Goal: Task Accomplishment & Management: Manage account settings

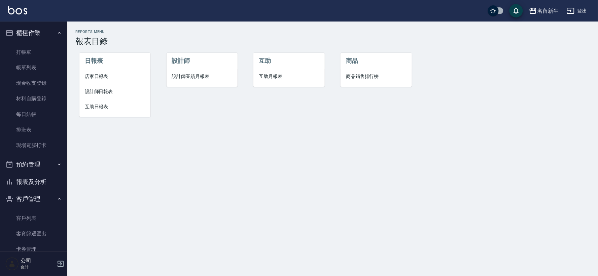
scroll to position [33, 0]
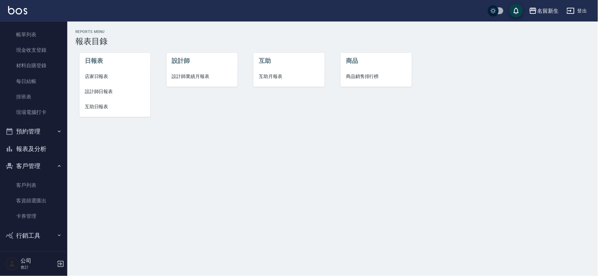
click at [203, 78] on span "設計師業績月報表" at bounding box center [202, 76] width 60 height 7
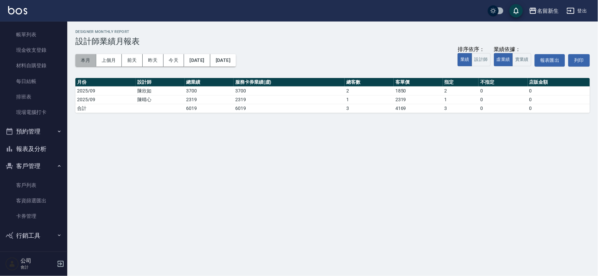
click at [90, 56] on button "本月" at bounding box center [85, 60] width 21 height 12
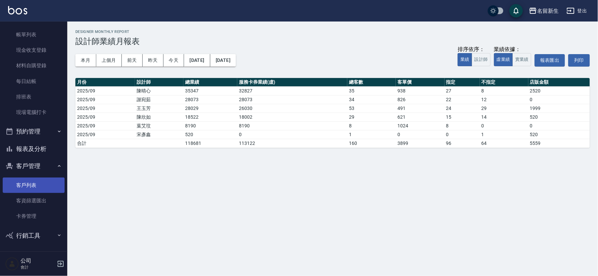
click at [49, 185] on link "客戶列表" at bounding box center [34, 185] width 62 height 15
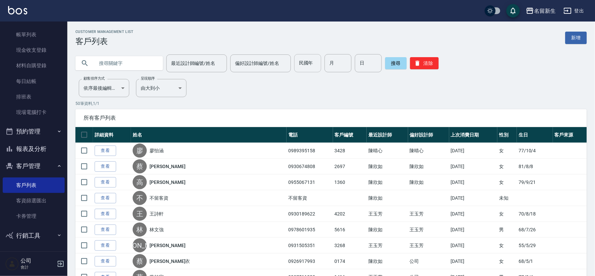
click at [294, 69] on input "民國年" at bounding box center [307, 63] width 27 height 18
type input "69"
type input "03"
type input "21"
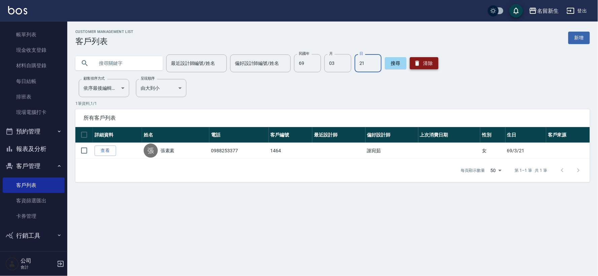
click at [432, 62] on button "清除" at bounding box center [424, 63] width 29 height 12
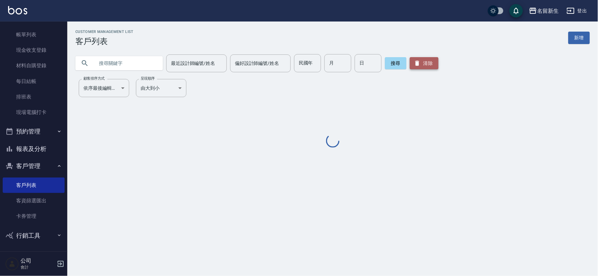
click at [432, 62] on button "清除" at bounding box center [424, 63] width 29 height 12
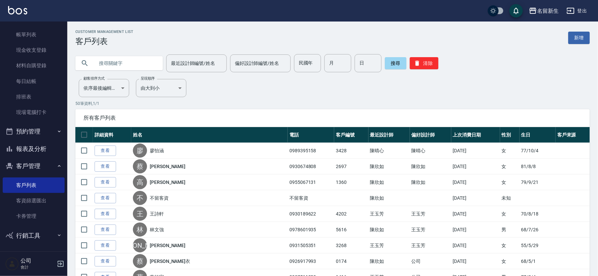
click at [126, 70] on input "text" at bounding box center [125, 63] width 63 height 18
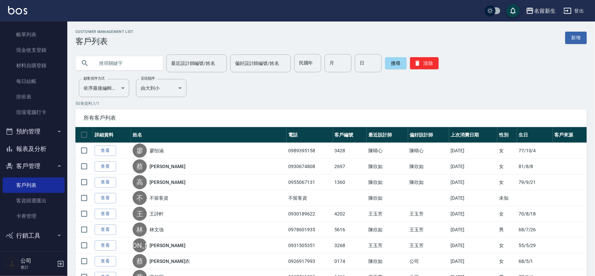
click at [126, 65] on input "text" at bounding box center [125, 63] width 63 height 18
type input "0966529696"
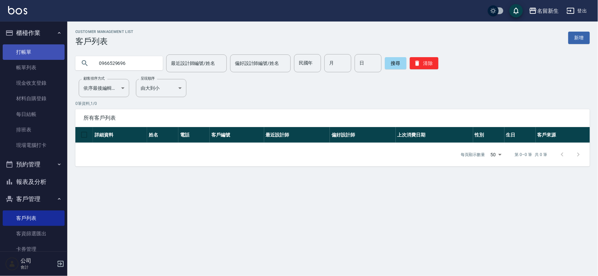
click at [30, 53] on link "打帳單" at bounding box center [34, 51] width 62 height 15
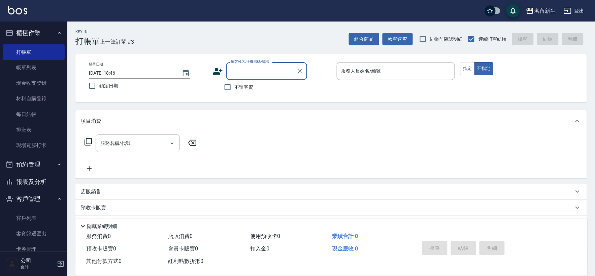
click at [213, 71] on icon at bounding box center [218, 71] width 10 height 10
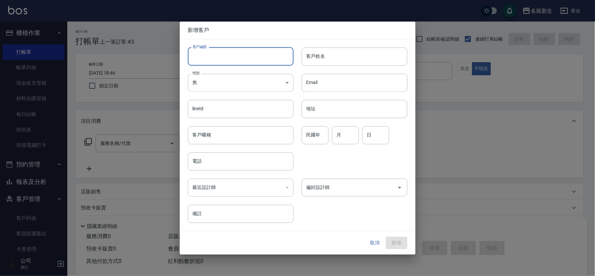
click at [216, 58] on input "客戶編號" at bounding box center [241, 56] width 106 height 18
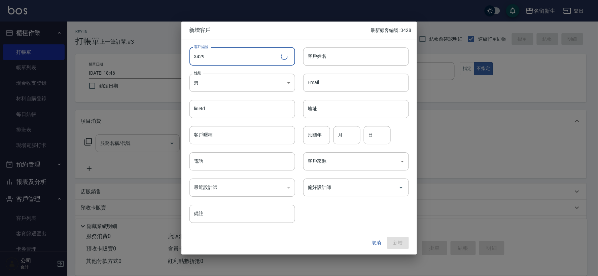
type input "3429"
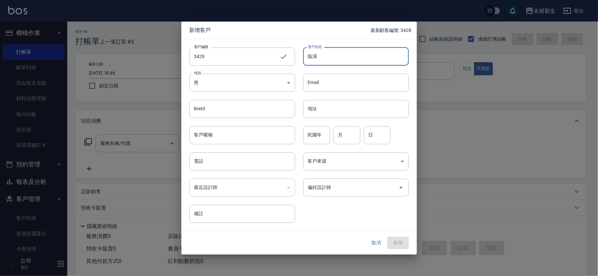
type input "臨"
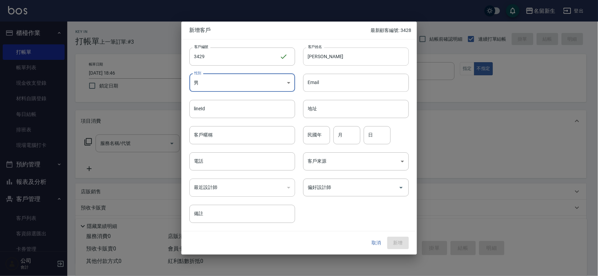
click at [345, 56] on input "[PERSON_NAME]" at bounding box center [356, 56] width 106 height 18
type input "[PERSON_NAME]"
click at [261, 82] on body "名留新生 登出 櫃檯作業 打帳單 帳單列表 現金收支登錄 材料自購登錄 每日結帳 排班表 現場電腦打卡 預約管理 預約管理 單日預約紀錄 單週預約紀錄 報表及…" at bounding box center [299, 164] width 598 height 329
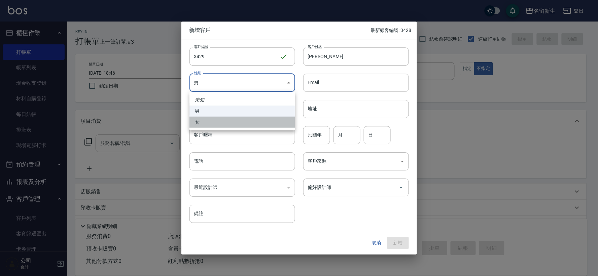
click at [258, 118] on li "女" at bounding box center [243, 122] width 106 height 11
type input "[DEMOGRAPHIC_DATA]"
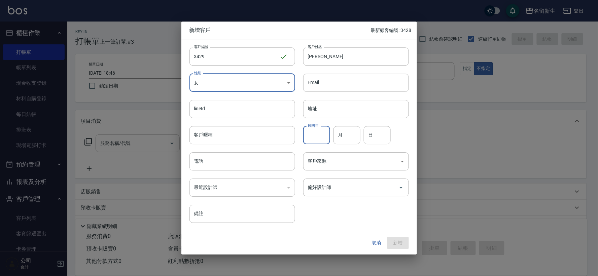
click at [321, 131] on input "民國年" at bounding box center [316, 135] width 27 height 18
type input "86"
type input "05"
type input "24"
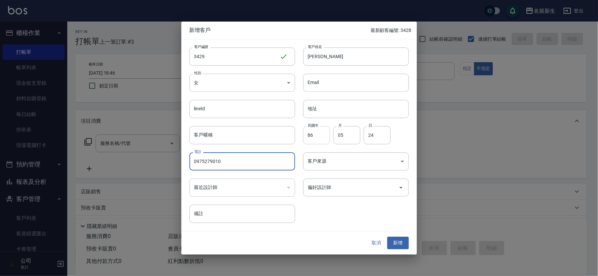
type input "0975279010"
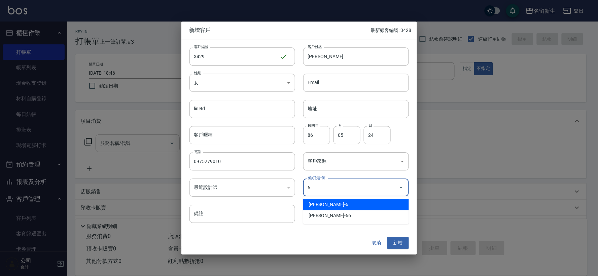
type input "謝宛茹"
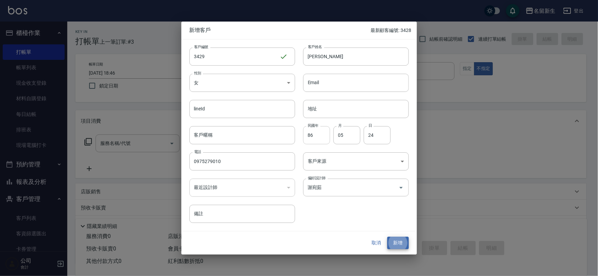
click at [387, 237] on button "新增" at bounding box center [398, 243] width 22 height 12
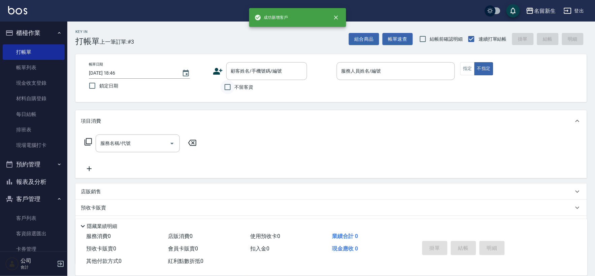
click at [230, 86] on input "不留客資" at bounding box center [227, 87] width 14 height 14
checkbox input "true"
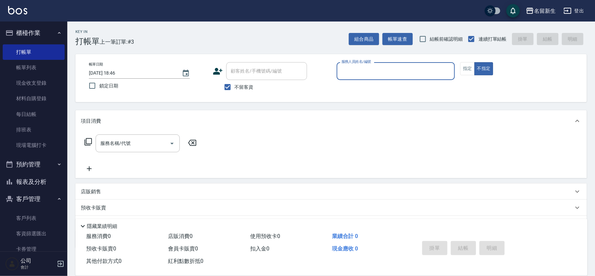
click at [401, 74] on input "服務人員姓名/編號" at bounding box center [396, 71] width 112 height 12
type input "6"
type button "false"
type input "[PERSON_NAME]-6"
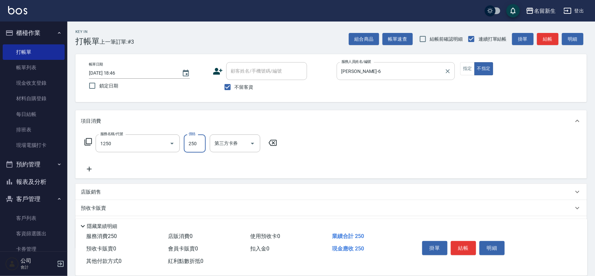
type input "洗髮250(1250)"
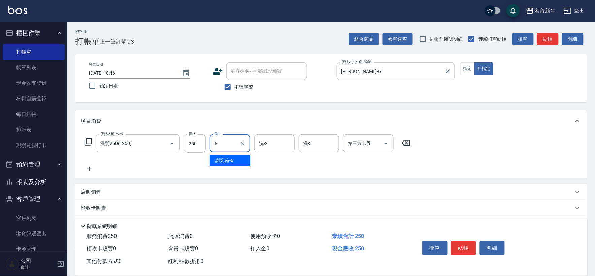
type input "[PERSON_NAME]-6"
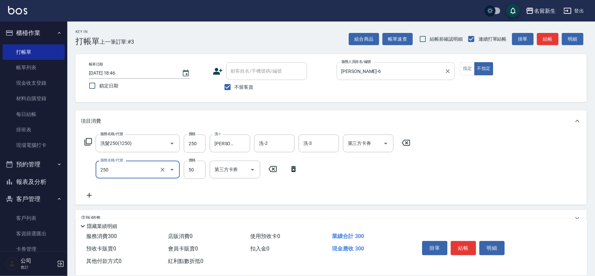
type input "剪瀏海(250)"
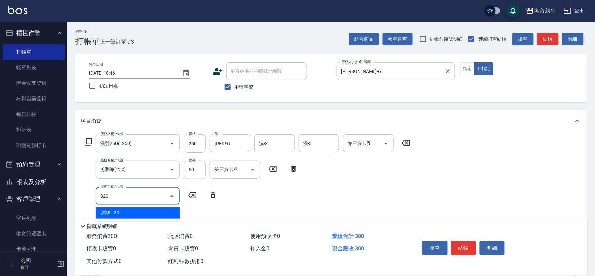
type input "潤絲(820)"
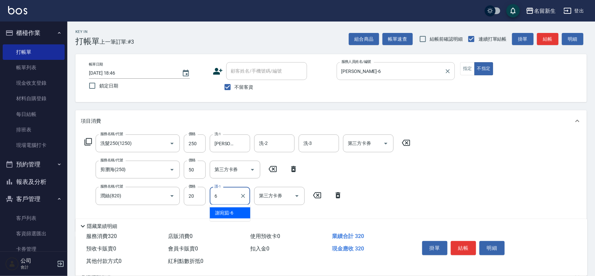
type input "[PERSON_NAME]-6"
type input "瞬護(11001)"
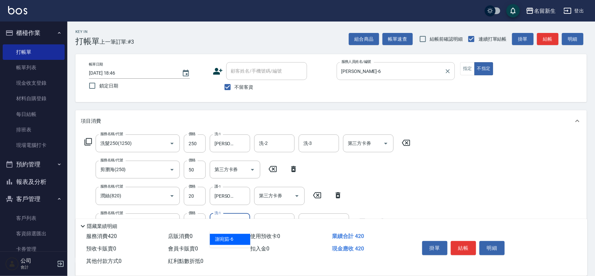
type input "[PERSON_NAME]-6"
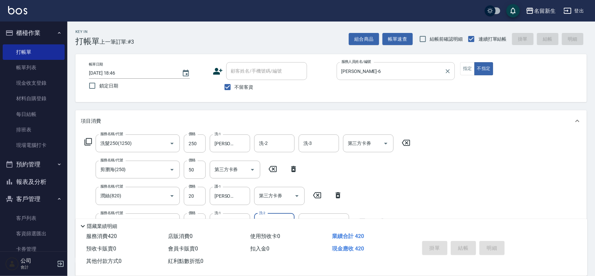
type input "[DATE] 18:48"
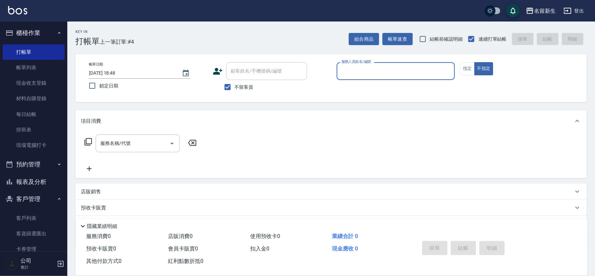
click at [218, 71] on icon at bounding box center [218, 71] width 10 height 10
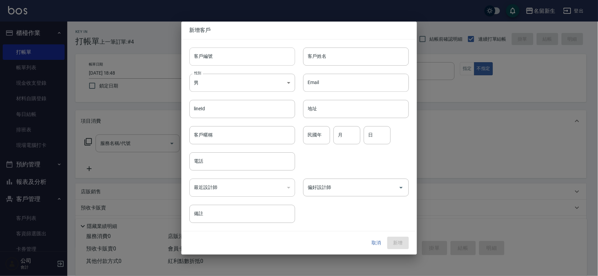
drag, startPoint x: 218, startPoint y: 71, endPoint x: 224, endPoint y: 55, distance: 17.4
click at [224, 55] on input "客戶編號" at bounding box center [243, 56] width 106 height 18
type input "3427"
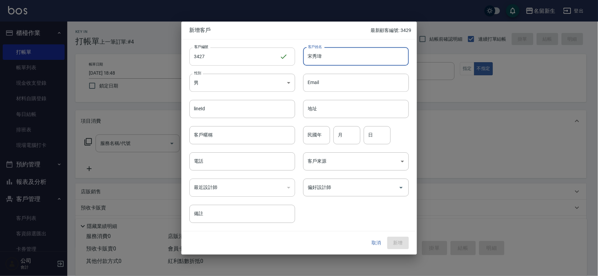
type input "宋秀瑋"
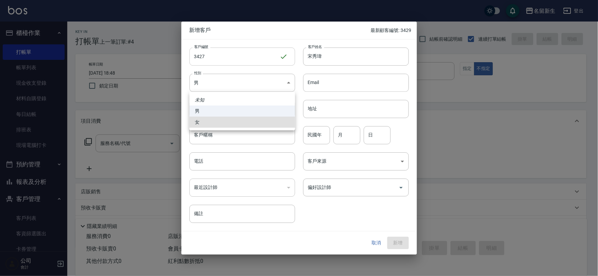
type input "[DEMOGRAPHIC_DATA]"
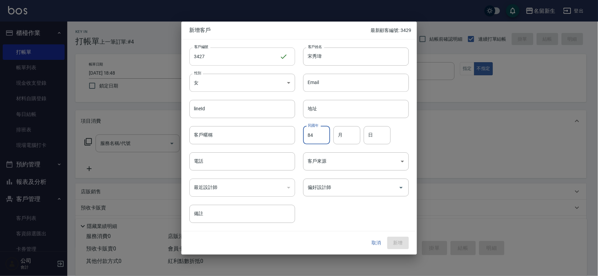
type input "84"
type input "10"
type input "07"
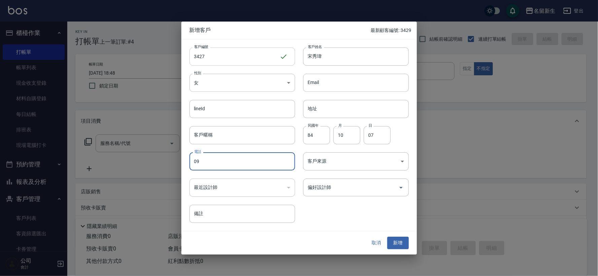
type input "0"
type input "0913538498"
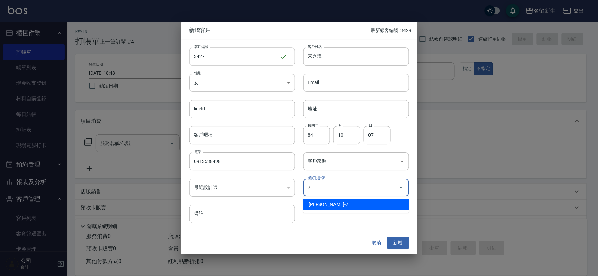
type input "陳晴心"
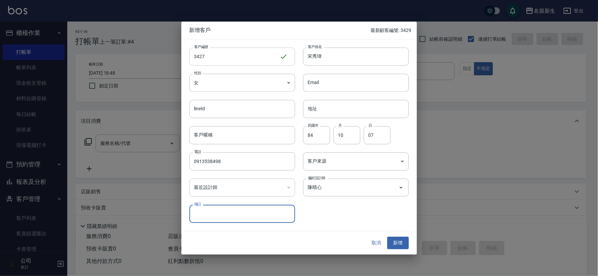
click at [387, 237] on button "新增" at bounding box center [398, 243] width 22 height 12
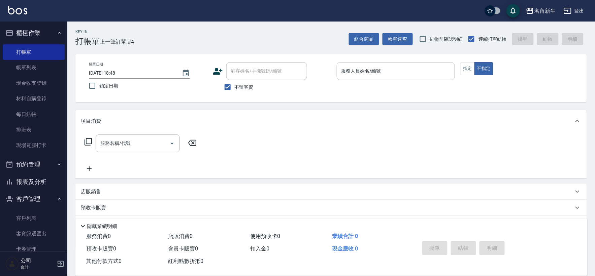
click at [406, 79] on div "服務人員姓名/編號" at bounding box center [396, 71] width 118 height 18
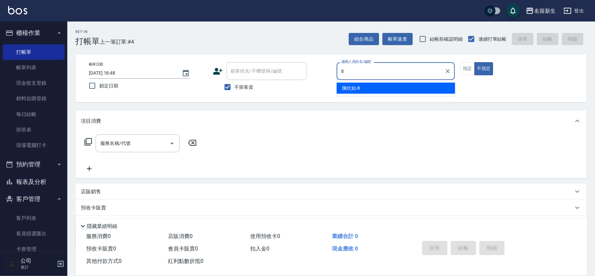
type input "[PERSON_NAME]-8"
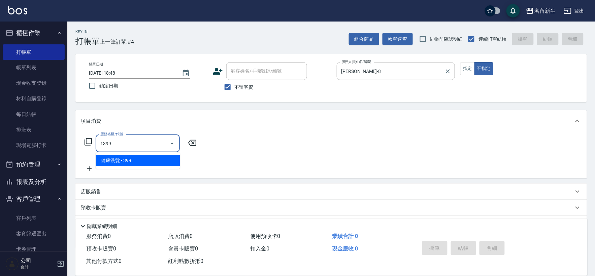
type input "健康洗髮(1399)"
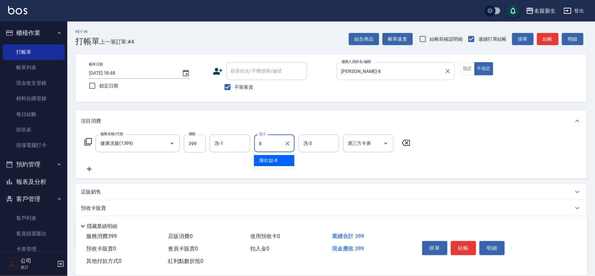
type input "[PERSON_NAME]-8"
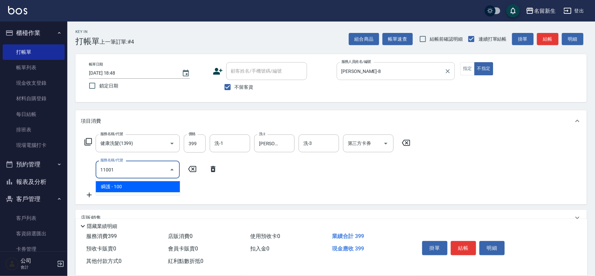
type input "瞬護(11001)"
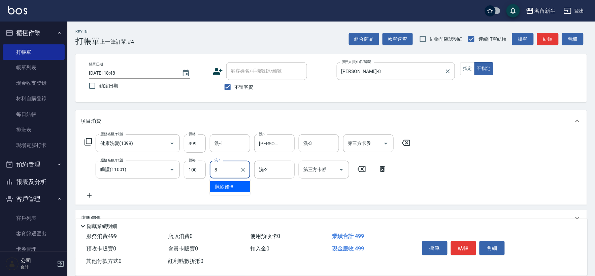
type input "[PERSON_NAME]-8"
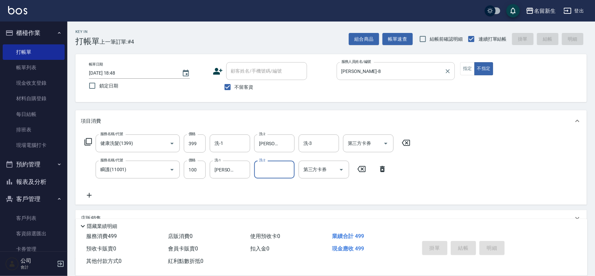
type input "[DATE] 18:49"
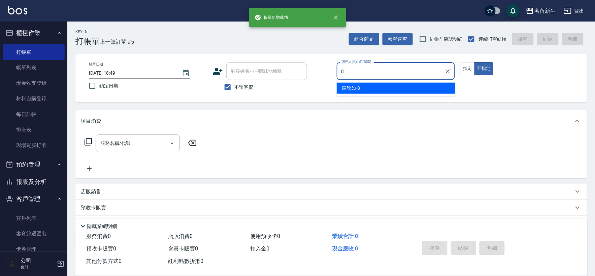
type input "[PERSON_NAME]-8"
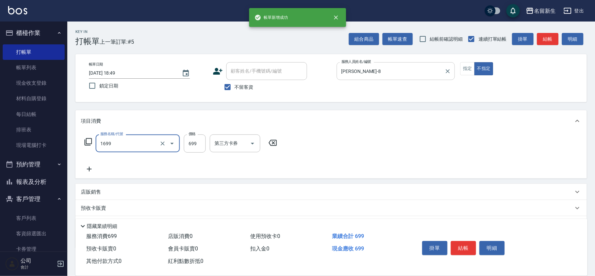
type input "冰鎮洗髮699(1699)"
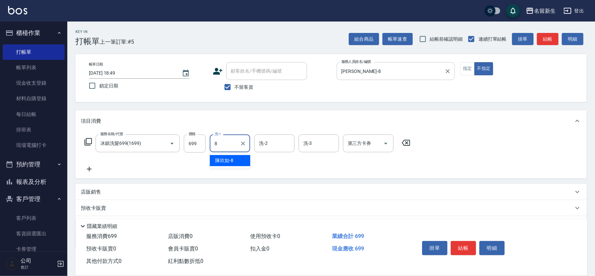
type input "[PERSON_NAME]-8"
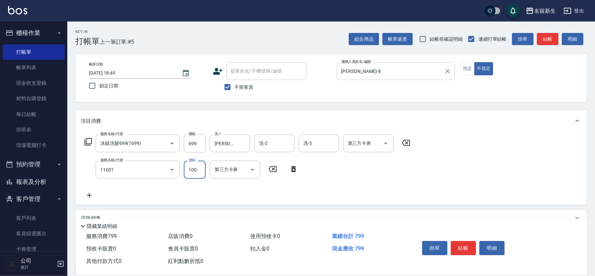
type input "瞬護(11001)"
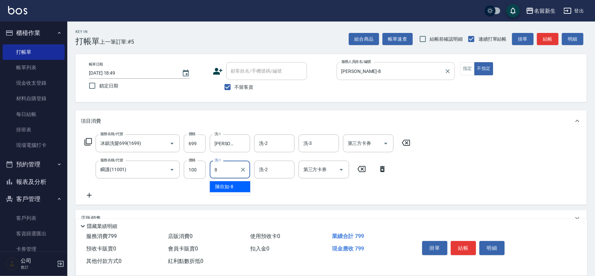
type input "[PERSON_NAME]-8"
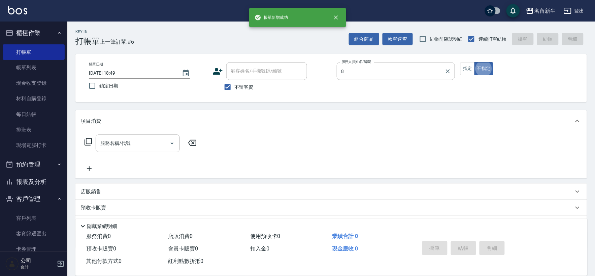
type input "[PERSON_NAME]-8"
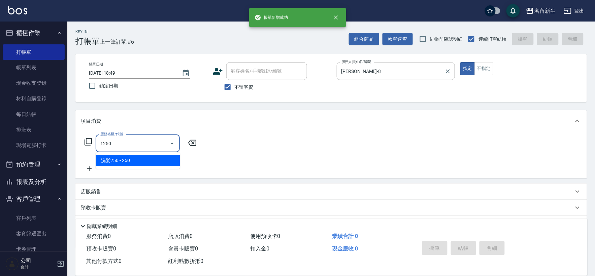
type input "洗髮250(1250)"
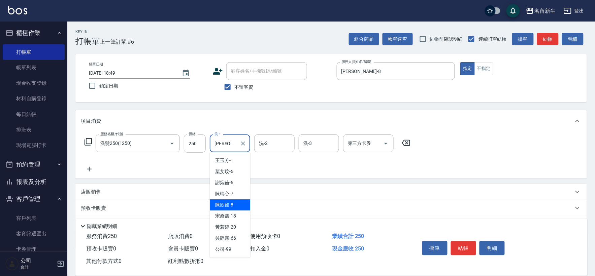
click at [232, 145] on input "[PERSON_NAME]-8" at bounding box center [225, 144] width 24 height 12
click at [229, 217] on span "[PERSON_NAME]-18" at bounding box center [225, 216] width 21 height 7
type input "[PERSON_NAME]-18"
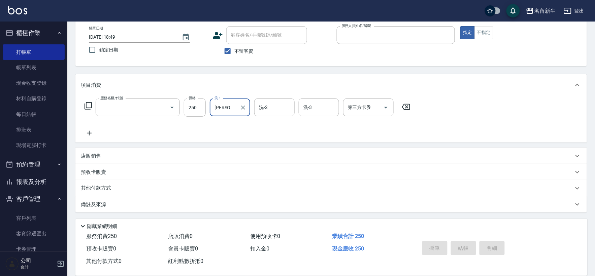
scroll to position [36, 0]
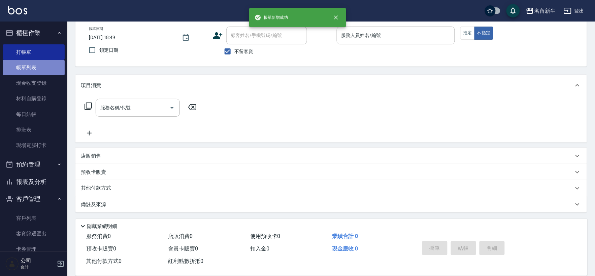
click at [53, 67] on link "帳單列表" at bounding box center [34, 67] width 62 height 15
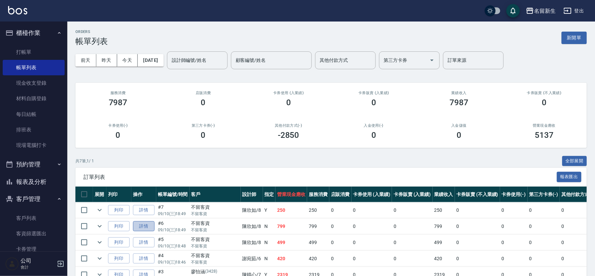
click at [139, 227] on link "詳情" at bounding box center [144, 227] width 22 height 10
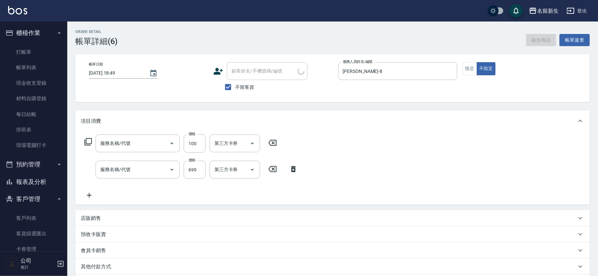
checkbox input "true"
type input "[PERSON_NAME]-8"
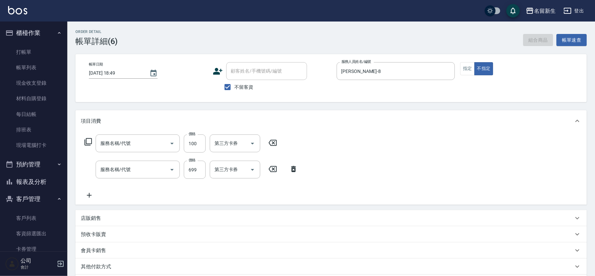
type input "瞬護(11001)"
type input "冰鎮洗髮699(1699)"
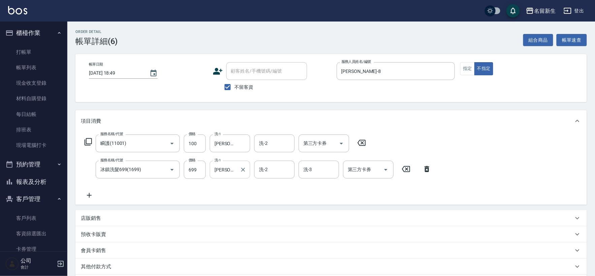
click at [231, 167] on input "[PERSON_NAME]-8" at bounding box center [225, 170] width 24 height 12
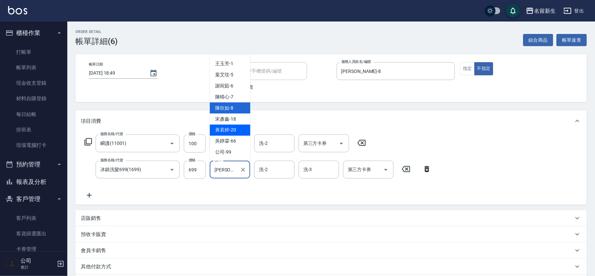
click at [238, 126] on div "[PERSON_NAME]-20" at bounding box center [230, 130] width 40 height 11
click at [230, 170] on input "[PERSON_NAME]-20" at bounding box center [225, 170] width 24 height 12
click at [239, 104] on div "[PERSON_NAME]-8" at bounding box center [230, 108] width 40 height 11
type input "[PERSON_NAME]-8"
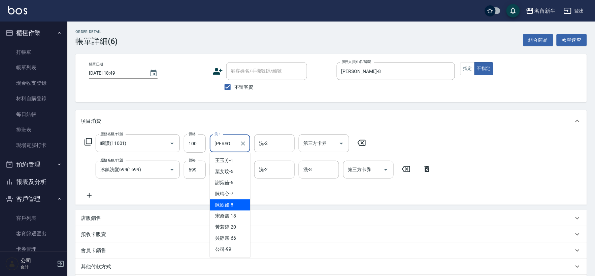
click at [236, 142] on input "[PERSON_NAME]-8" at bounding box center [225, 144] width 24 height 12
click at [238, 215] on div "[PERSON_NAME]-18" at bounding box center [230, 216] width 40 height 11
type input "[PERSON_NAME]-18"
click at [223, 200] on div "服務名稱/代號 瞬護(11001) 服務名稱/代號 價格 100 價格 洗-1 [PERSON_NAME]-18 洗-1 洗-2 洗-2 第三方卡券 第三方卡…" at bounding box center [330, 168] width 511 height 73
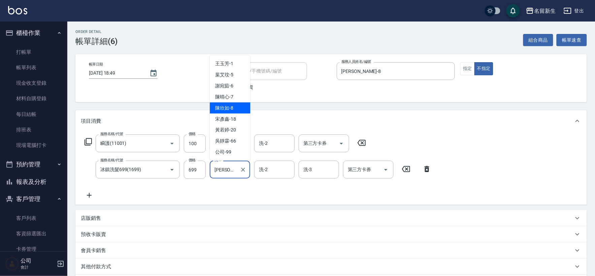
click at [230, 170] on input "[PERSON_NAME]-8" at bounding box center [225, 170] width 24 height 12
click at [234, 115] on div "[PERSON_NAME]-18" at bounding box center [230, 119] width 40 height 11
type input "[PERSON_NAME]-18"
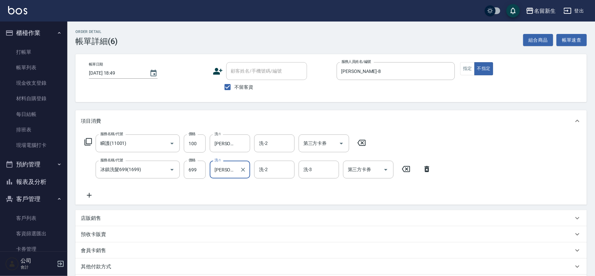
scroll to position [87, 0]
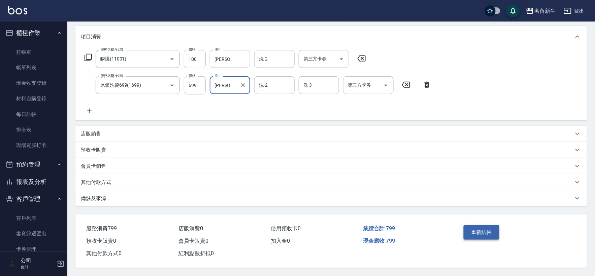
click at [477, 230] on button "重新結帳" at bounding box center [482, 233] width 36 height 14
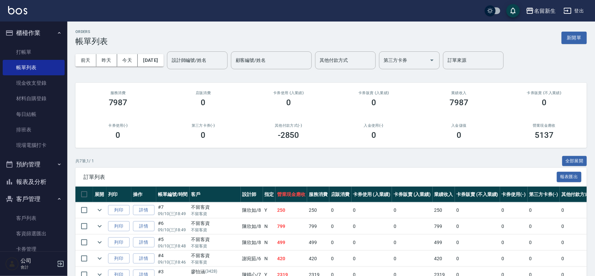
click at [35, 182] on button "報表及分析" at bounding box center [34, 182] width 62 height 18
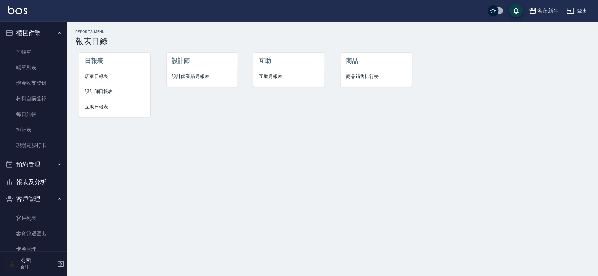
click at [214, 82] on li "設計師業績月報表" at bounding box center [202, 76] width 71 height 15
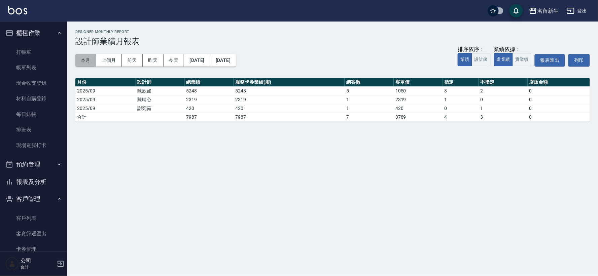
click at [90, 59] on button "本月" at bounding box center [85, 60] width 21 height 12
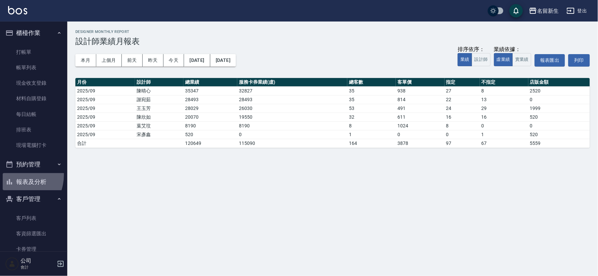
click at [13, 175] on button "報表及分析" at bounding box center [34, 182] width 62 height 18
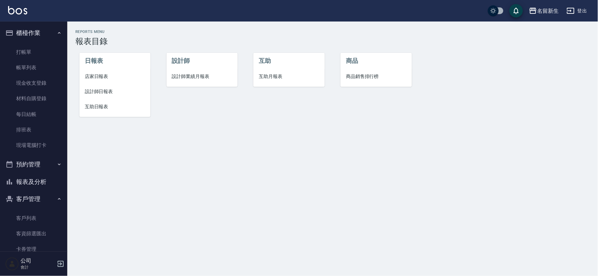
click at [96, 71] on li "店家日報表" at bounding box center [114, 76] width 71 height 15
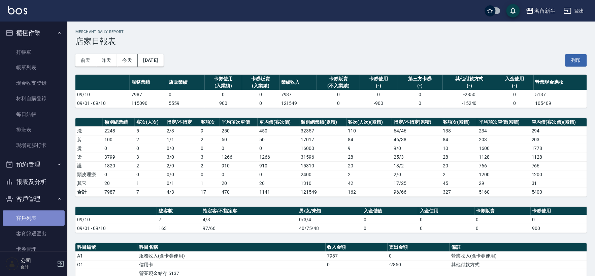
click at [41, 219] on link "客戶列表" at bounding box center [34, 218] width 62 height 15
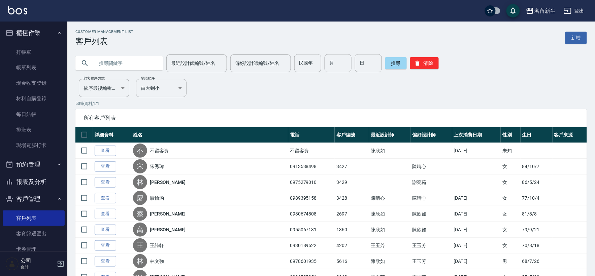
click at [127, 63] on input "text" at bounding box center [125, 63] width 63 height 18
type input "0930444135"
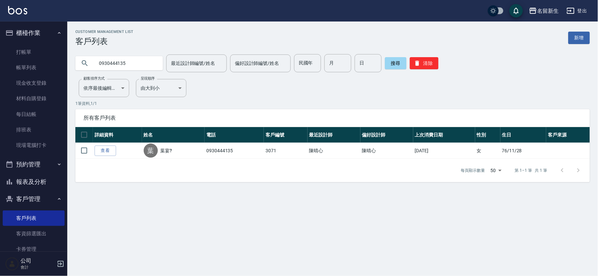
click at [445, 65] on div "0930444135 最近設計師編號/姓名 最近設計師編號/姓名 偏好設計師編號/姓名 偏好設計師編號/姓名 民國年 民國年 月 月 日 日 搜尋 清除" at bounding box center [332, 63] width 515 height 18
click at [438, 64] on div "0930444135 最近設計師編號/姓名 最近設計師編號/姓名 偏好設計師編號/姓名 偏好設計師編號/姓名 民國年 民國年 月 月 日 日 搜尋 清除" at bounding box center [332, 63] width 515 height 18
click at [426, 65] on button "清除" at bounding box center [424, 63] width 29 height 12
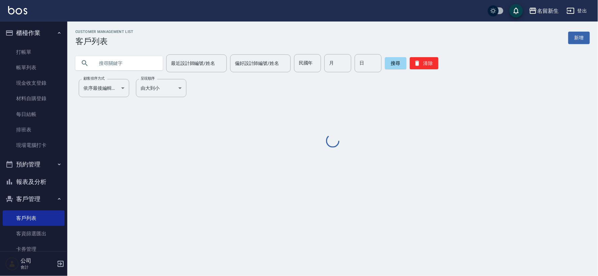
click at [123, 64] on input "text" at bounding box center [125, 63] width 63 height 18
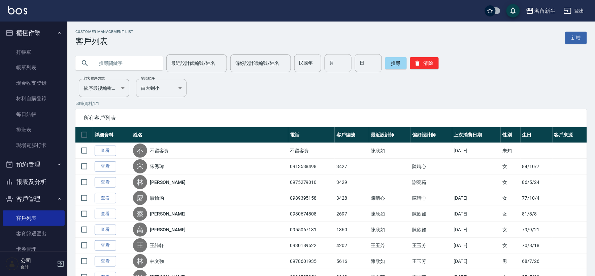
click at [123, 63] on input "text" at bounding box center [125, 63] width 63 height 18
type input "3058"
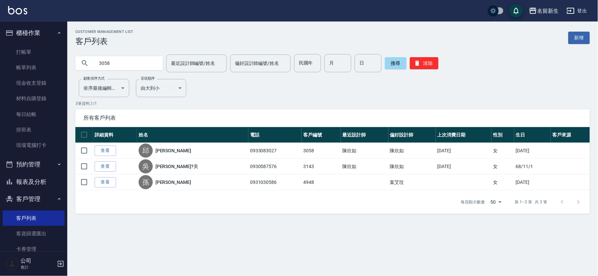
click at [102, 152] on link "查看" at bounding box center [106, 151] width 22 height 10
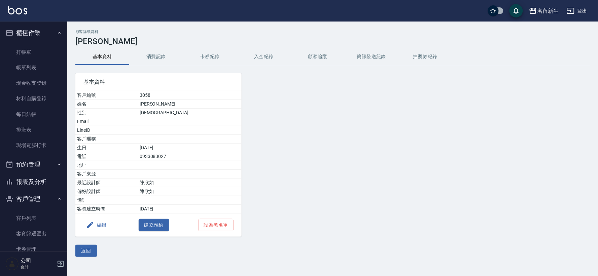
click at [156, 53] on button "消費記錄" at bounding box center [156, 57] width 54 height 16
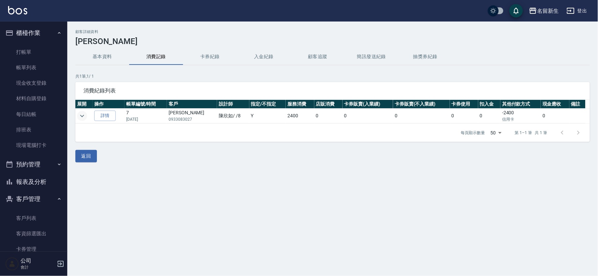
click at [82, 116] on icon "expand row" at bounding box center [82, 116] width 4 height 2
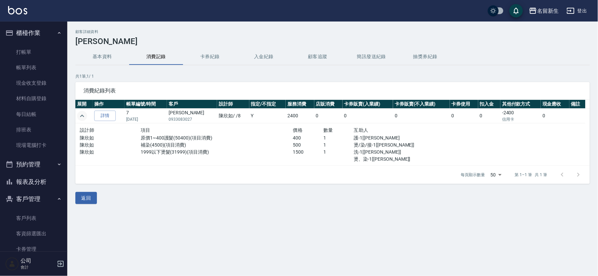
click at [99, 61] on button "基本資料" at bounding box center [102, 57] width 54 height 16
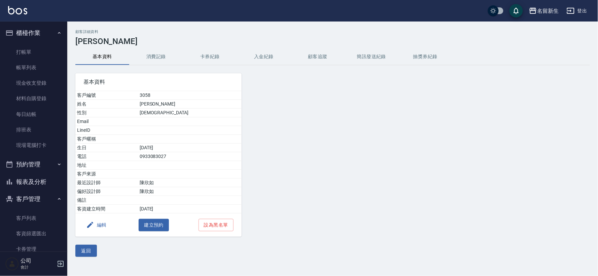
click at [24, 39] on button "櫃檯作業" at bounding box center [34, 33] width 62 height 18
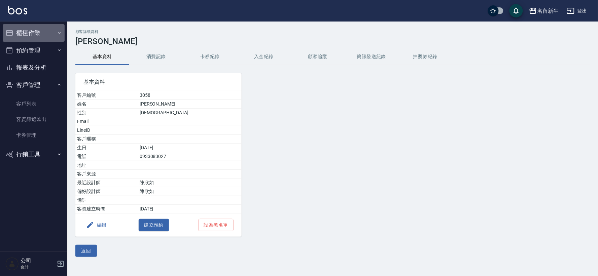
click at [42, 35] on button "櫃檯作業" at bounding box center [34, 33] width 62 height 18
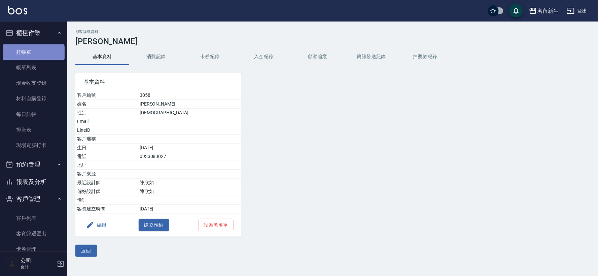
click at [33, 55] on link "打帳單" at bounding box center [34, 51] width 62 height 15
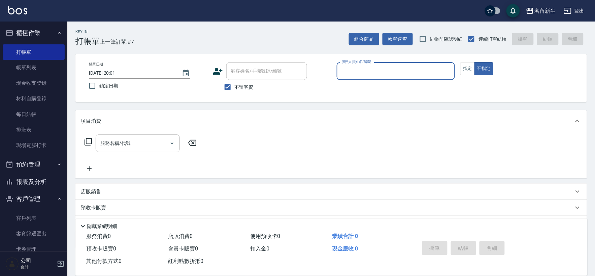
drag, startPoint x: 237, startPoint y: 96, endPoint x: 243, endPoint y: 88, distance: 10.5
click at [239, 94] on div "帳單日期 [DATE] 20:01 鎖定日期 顧客姓名/手機號碼/編號 顧客姓名/手機號碼/編號 不留客資 服務人員姓名/編號 服務人員姓名/編號 指定 不指定" at bounding box center [330, 78] width 511 height 48
click at [243, 88] on span "不留客資" at bounding box center [244, 87] width 19 height 7
click at [235, 88] on input "不留客資" at bounding box center [227, 87] width 14 height 14
checkbox input "false"
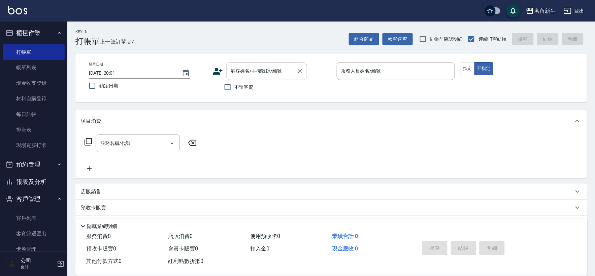
click at [251, 75] on input "顧客姓名/手機號碼/編號" at bounding box center [261, 71] width 65 height 12
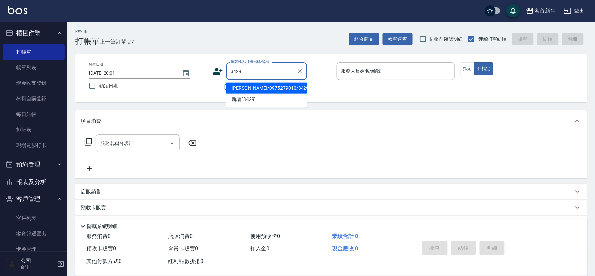
type input "[PERSON_NAME]/0975279010/3429"
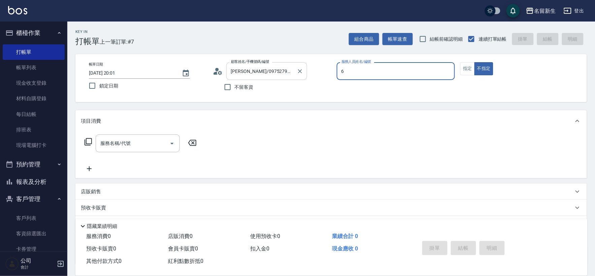
type input "6"
type button "false"
type input "[PERSON_NAME]-6"
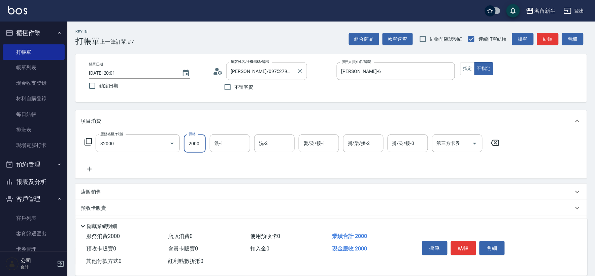
type input "2000以上燙髮(32000)"
type input "2500"
type input "[PERSON_NAME]-8"
type input "[PERSON_NAME]-6"
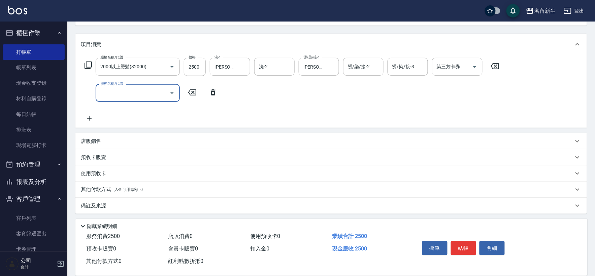
scroll to position [78, 0]
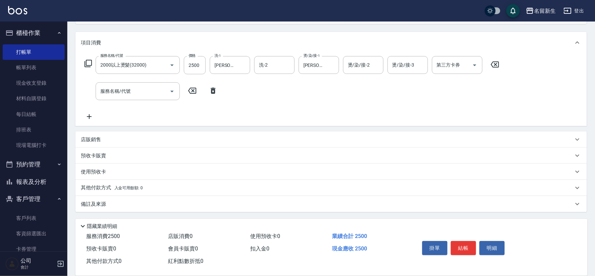
click at [138, 186] on span "入金可用餘額: 0" at bounding box center [128, 188] width 29 height 5
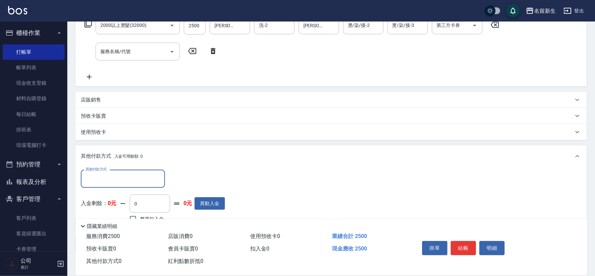
scroll to position [126, 0]
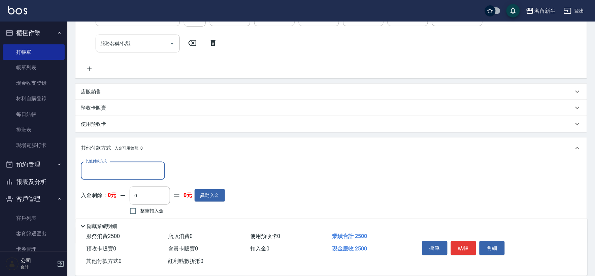
click at [103, 176] on input "其他付款方式" at bounding box center [123, 171] width 78 height 12
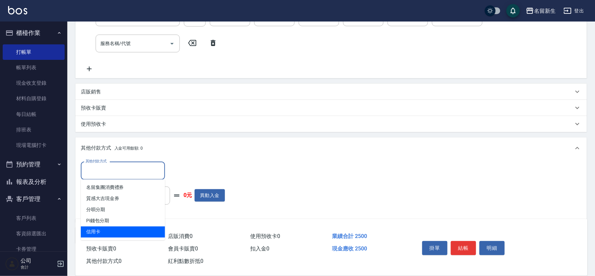
click at [89, 232] on span "信用卡" at bounding box center [123, 232] width 84 height 11
type input "信用卡"
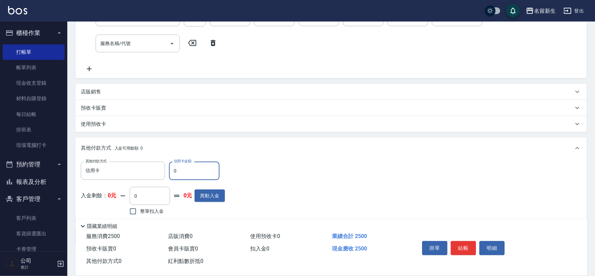
drag, startPoint x: 193, startPoint y: 168, endPoint x: 99, endPoint y: 188, distance: 95.5
click at [109, 188] on div "其他付款方式 信用卡 其他付款方式 信用卡金額 0 信用卡金額 入金剩餘： 0元 0 ​ 整筆扣入金 0元 異動入金" at bounding box center [153, 189] width 144 height 55
type input "2500"
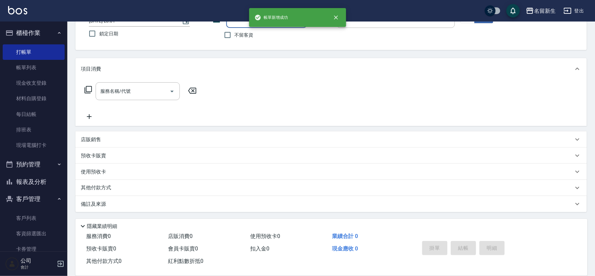
scroll to position [0, 0]
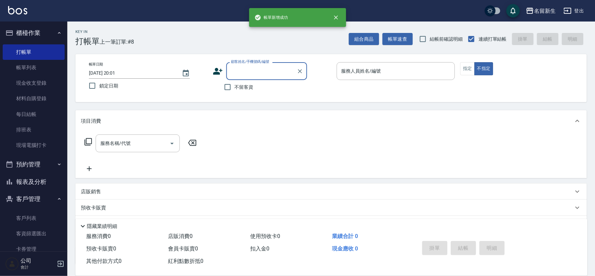
click at [238, 78] on div "顧客姓名/手機號碼/編號" at bounding box center [266, 71] width 81 height 18
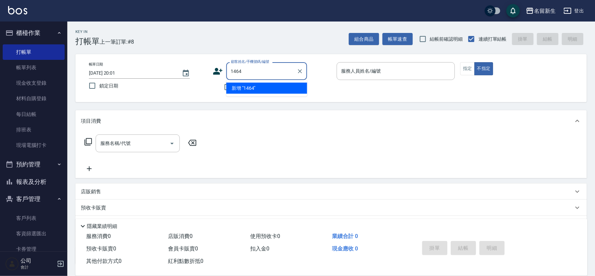
type input "1464"
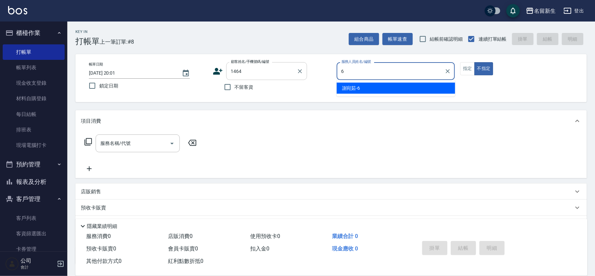
type input "[PERSON_NAME]-6"
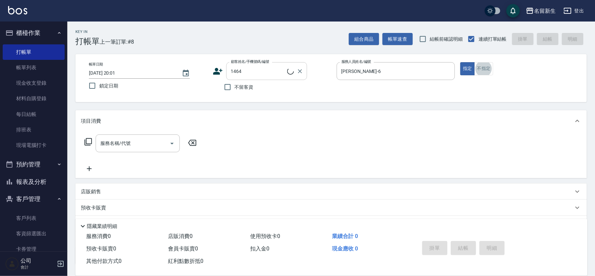
type input "[PERSON_NAME]/0988253377/1464"
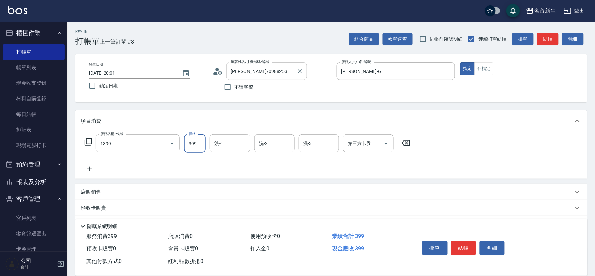
type input "健康洗髮(1399)"
type input "[PERSON_NAME]-18"
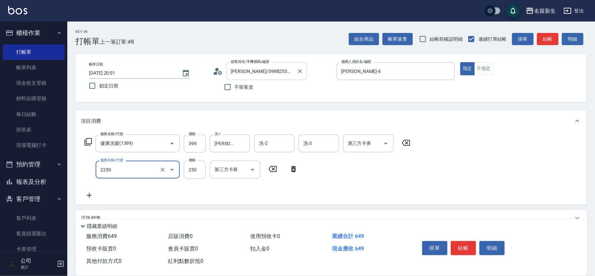
type input "剪髮(2250)"
type input "300"
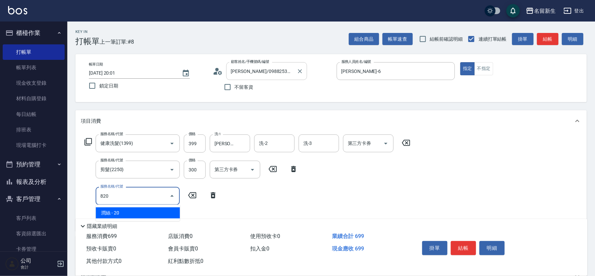
type input "潤絲(820)"
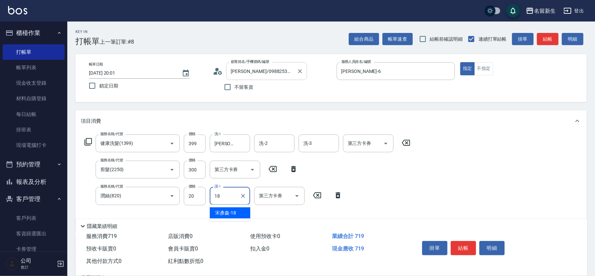
type input "[PERSON_NAME]-18"
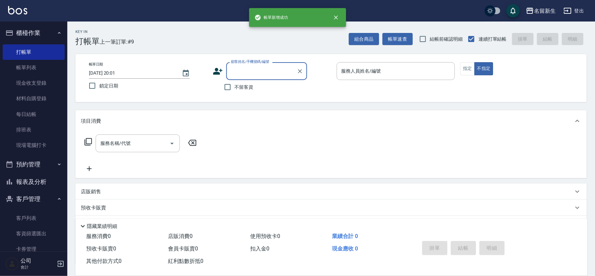
click at [236, 81] on label "不留客資" at bounding box center [236, 87] width 33 height 14
click at [235, 81] on input "不留客資" at bounding box center [227, 87] width 14 height 14
checkbox input "true"
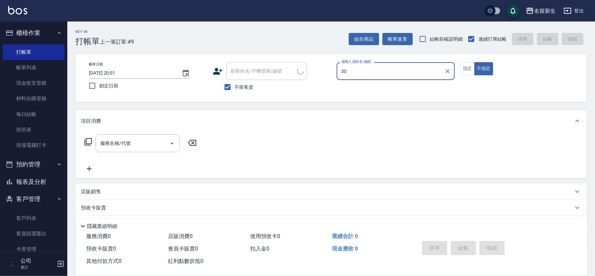
type input "307"
click at [446, 72] on icon "Clear" at bounding box center [447, 71] width 7 height 7
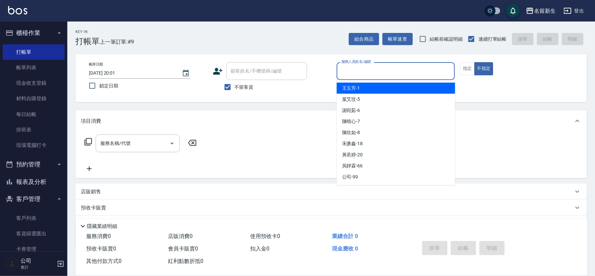
click at [253, 84] on span "不留客資" at bounding box center [244, 87] width 19 height 7
click at [235, 83] on input "不留客資" at bounding box center [227, 87] width 14 height 14
checkbox input "false"
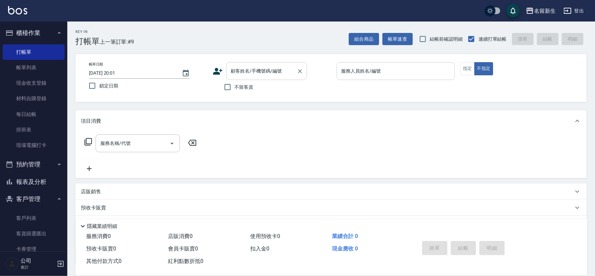
click at [255, 72] on div "顧客姓名/手機號碼/編號 顧客姓名/手機號碼/編號" at bounding box center [266, 71] width 81 height 18
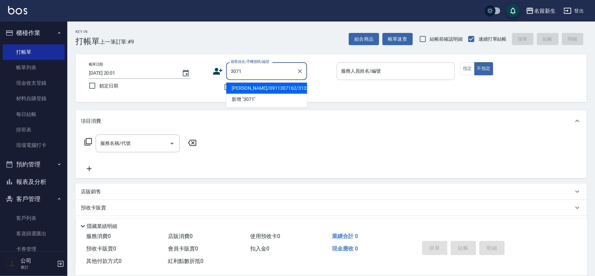
type input "[PERSON_NAME]/0911307162/3132"
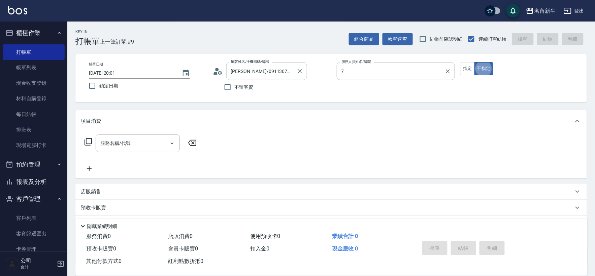
type input "[PERSON_NAME]-7"
type input "葉宴?/0930444135/3071"
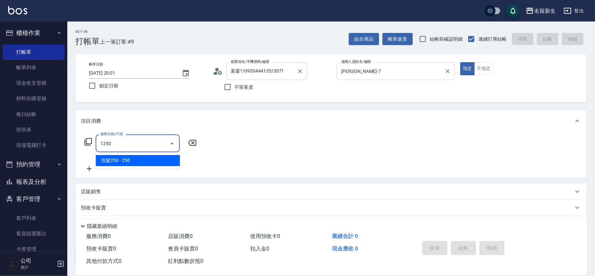
type input "洗髮250(1250)"
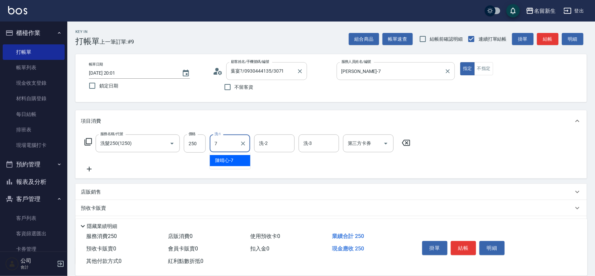
type input "[PERSON_NAME]-7"
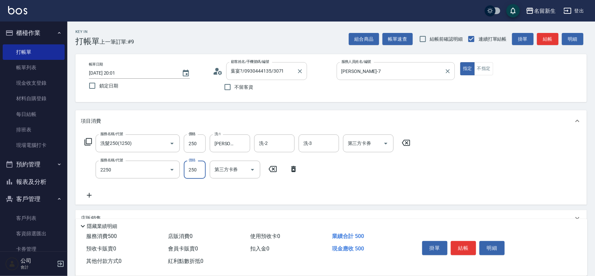
type input "剪髮(2250)"
type input "200"
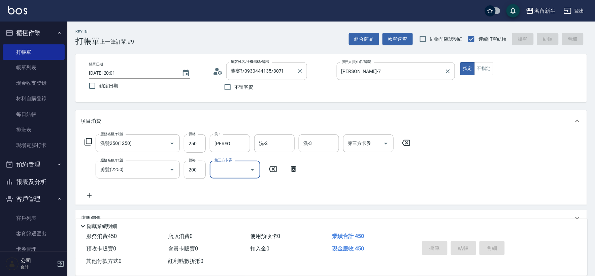
type input "[DATE] 20:02"
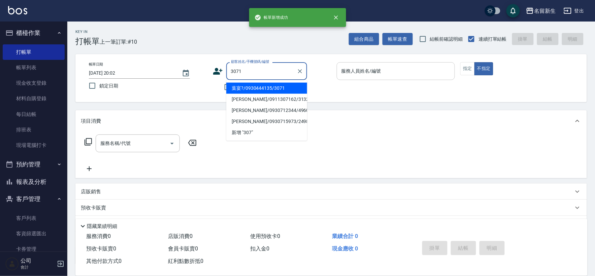
type input "葉宴?/0930444135/3071"
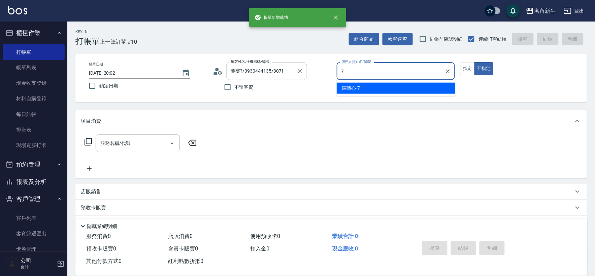
type input "[PERSON_NAME]-7"
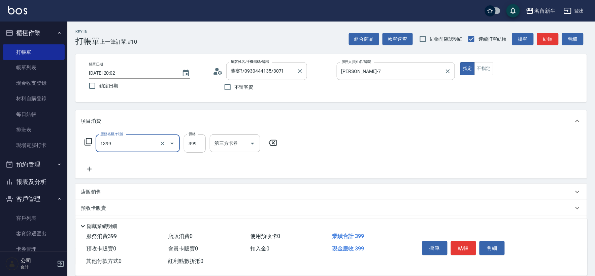
type input "健康洗髮(1399)"
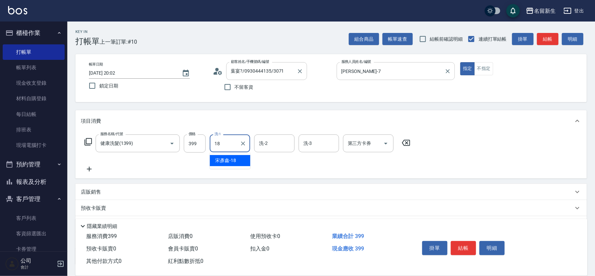
type input "[PERSON_NAME]-18"
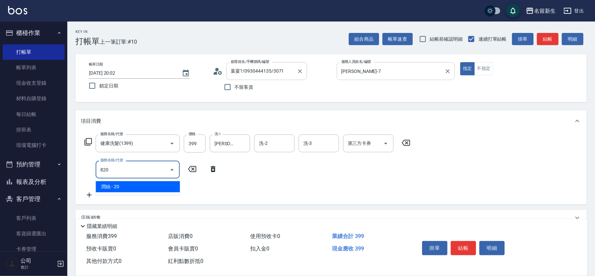
type input "潤絲(820)"
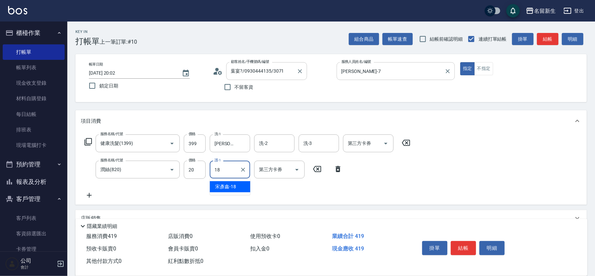
type input "[PERSON_NAME]-18"
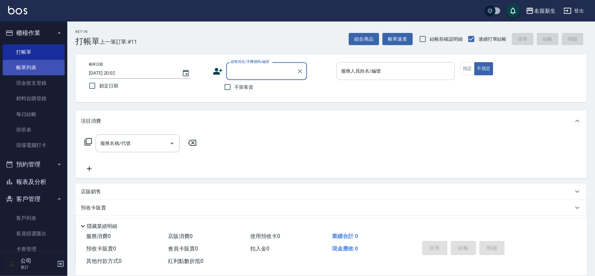
click at [34, 68] on link "帳單列表" at bounding box center [34, 67] width 62 height 15
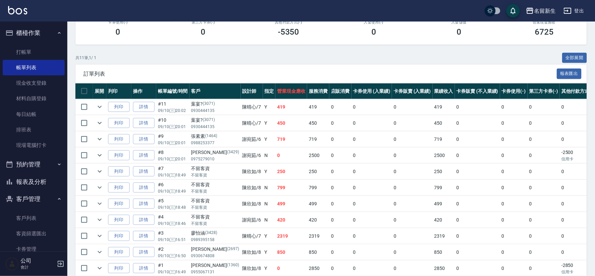
scroll to position [112, 0]
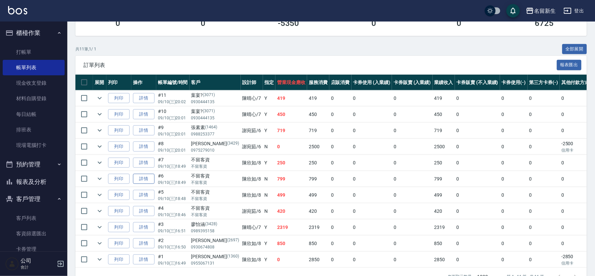
click at [145, 180] on link "詳情" at bounding box center [144, 179] width 22 height 10
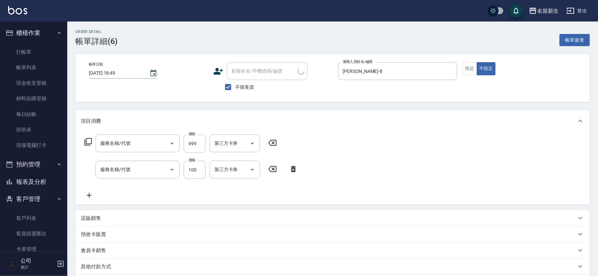
type input "[DATE] 18:49"
checkbox input "true"
type input "[PERSON_NAME]-8"
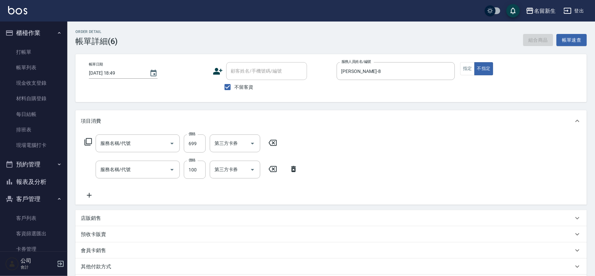
type input "冰鎮洗髮699(1699)"
type input "瞬護(11001)"
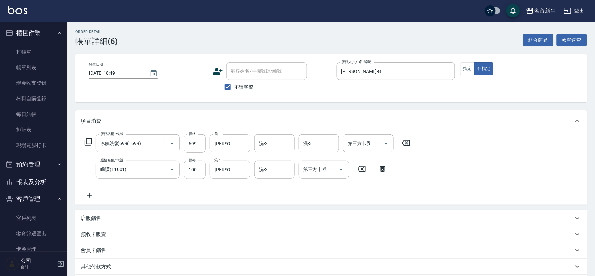
click at [381, 167] on icon at bounding box center [382, 169] width 5 height 6
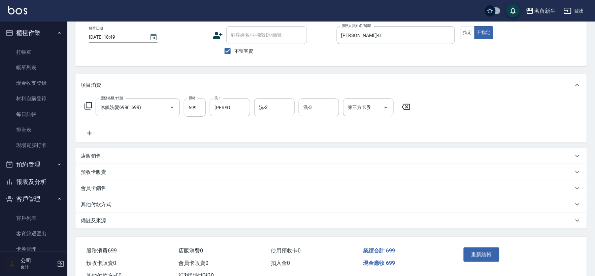
scroll to position [61, 0]
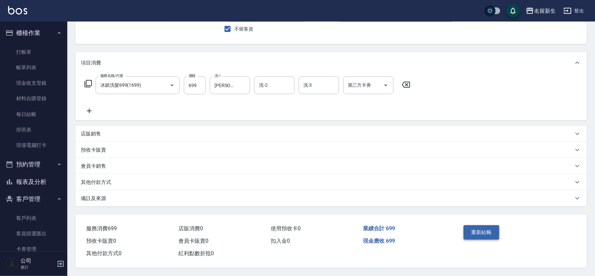
click at [494, 231] on button "重新結帳" at bounding box center [482, 233] width 36 height 14
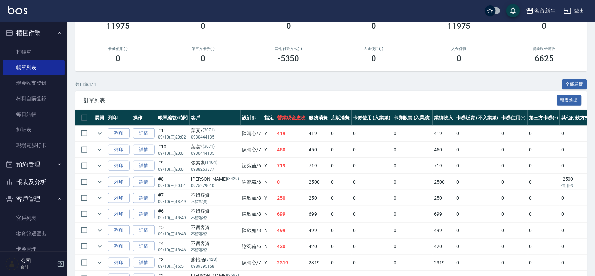
scroll to position [112, 0]
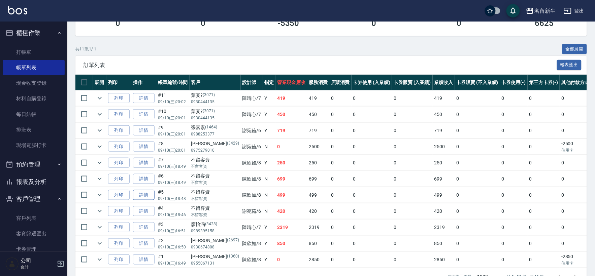
click at [149, 197] on link "詳情" at bounding box center [144, 195] width 22 height 10
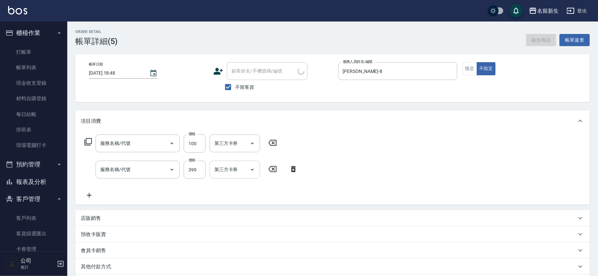
type input "[DATE] 18:48"
checkbox input "true"
type input "[PERSON_NAME]-8"
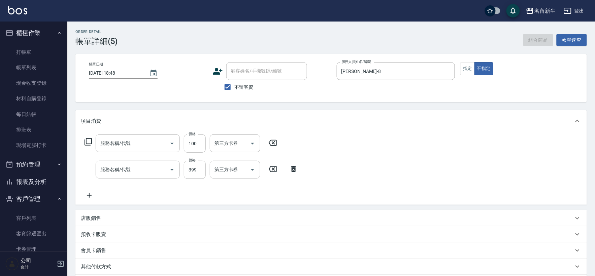
type input "瞬護(11001)"
type input "健康洗髮(1399)"
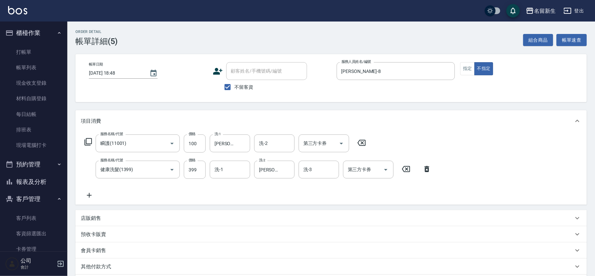
click at [359, 139] on icon at bounding box center [361, 143] width 17 height 8
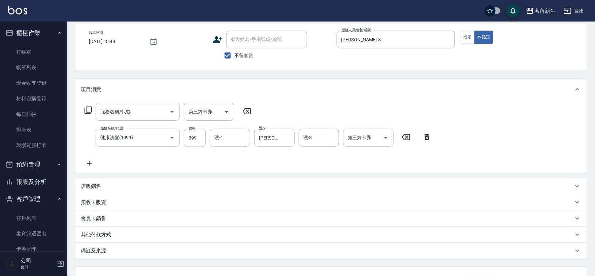
scroll to position [86, 0]
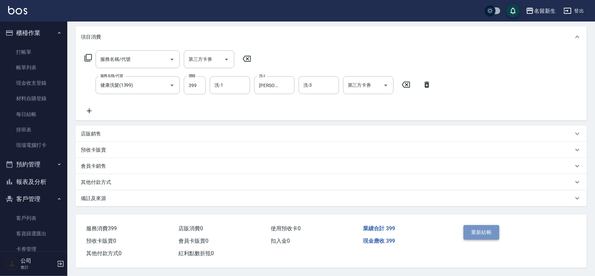
click at [492, 234] on button "重新結帳" at bounding box center [482, 233] width 36 height 14
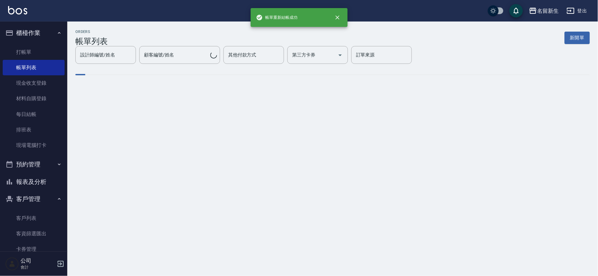
click at [36, 180] on button "報表及分析" at bounding box center [34, 182] width 62 height 18
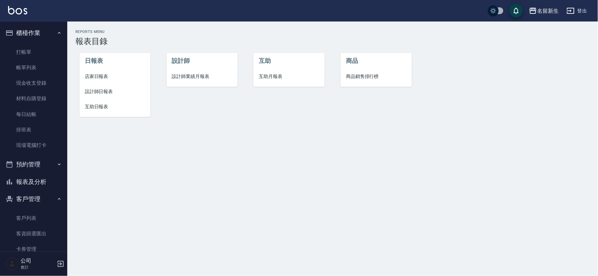
click at [191, 80] on span "設計師業績月報表" at bounding box center [202, 76] width 60 height 7
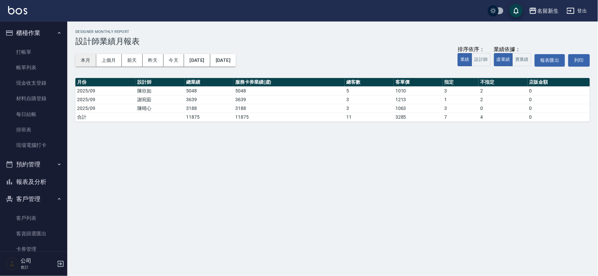
click at [82, 60] on button "本月" at bounding box center [85, 60] width 21 height 12
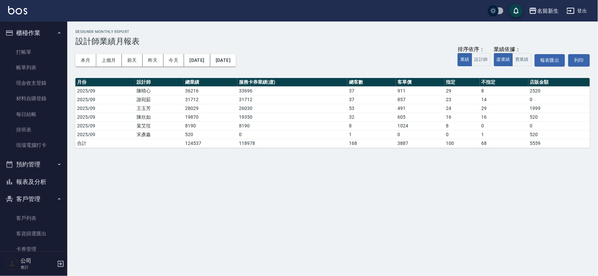
click at [39, 186] on button "報表及分析" at bounding box center [34, 182] width 62 height 18
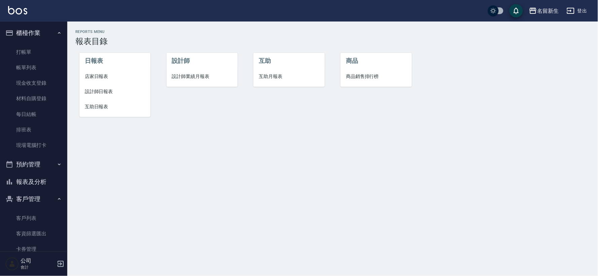
click at [105, 78] on span "店家日報表" at bounding box center [115, 76] width 60 height 7
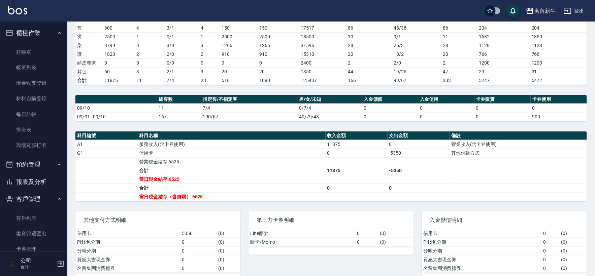
scroll to position [112, 0]
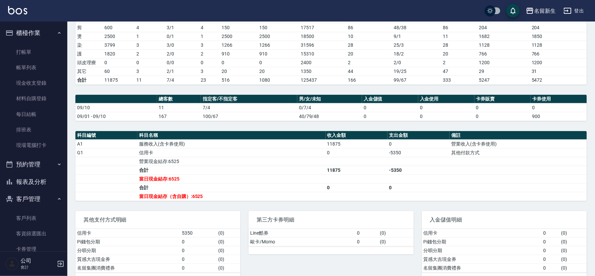
click at [278, 186] on td "合計" at bounding box center [231, 187] width 188 height 9
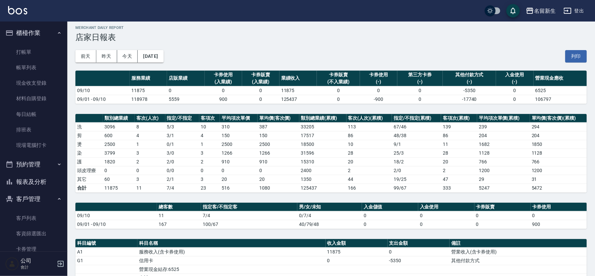
scroll to position [0, 0]
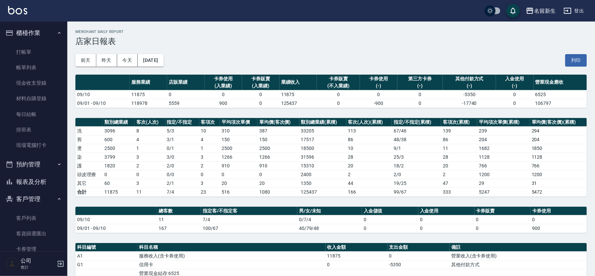
click at [30, 175] on button "報表及分析" at bounding box center [34, 182] width 62 height 18
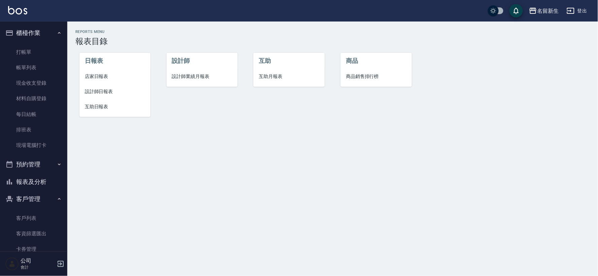
click at [204, 73] on span "設計師業績月報表" at bounding box center [202, 76] width 60 height 7
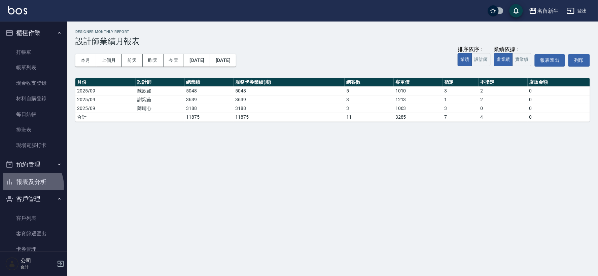
click at [29, 186] on button "報表及分析" at bounding box center [34, 182] width 62 height 18
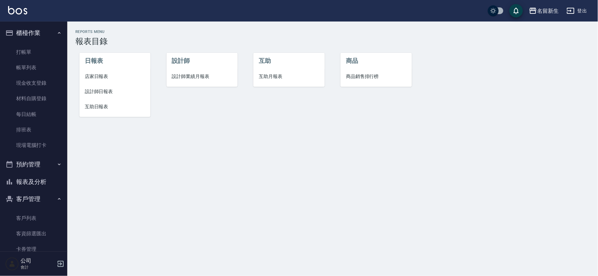
click at [190, 71] on li "設計師業績月報表" at bounding box center [202, 76] width 71 height 15
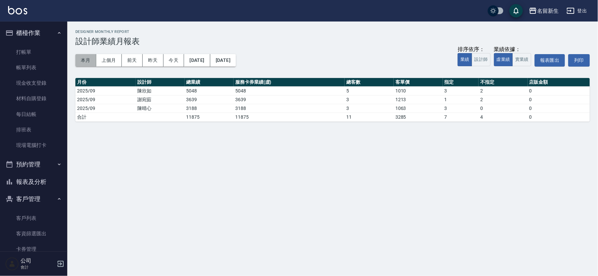
click at [79, 58] on button "本月" at bounding box center [85, 60] width 21 height 12
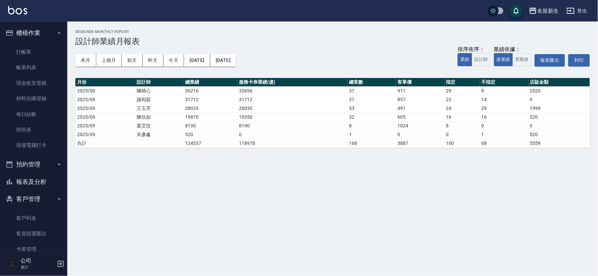
click at [51, 180] on button "報表及分析" at bounding box center [34, 182] width 62 height 18
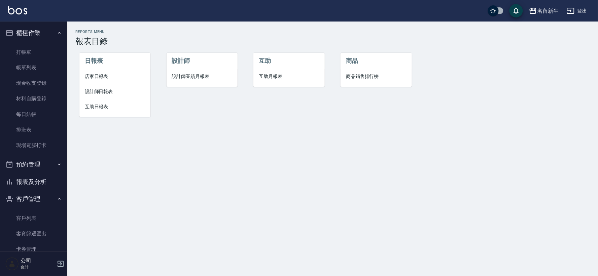
click at [206, 72] on li "設計師業績月報表" at bounding box center [202, 76] width 71 height 15
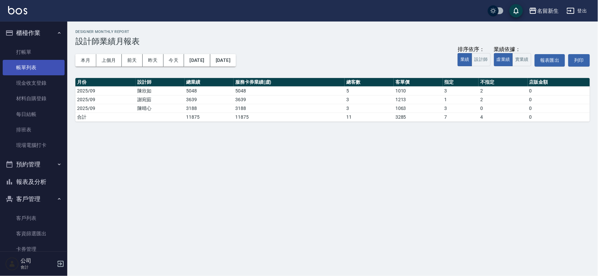
click at [54, 72] on link "帳單列表" at bounding box center [34, 67] width 62 height 15
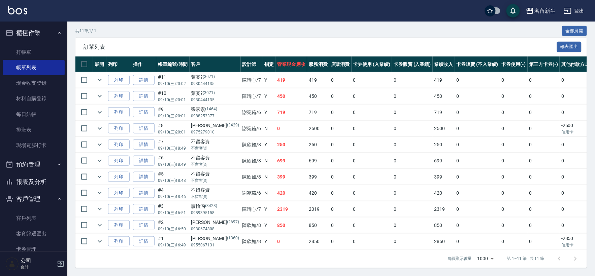
scroll to position [136, 0]
click at [149, 156] on link "詳情" at bounding box center [144, 161] width 22 height 10
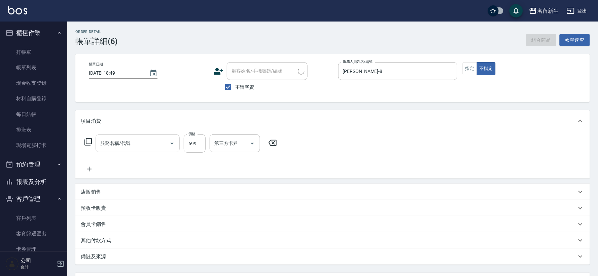
type input "[DATE] 18:49"
checkbox input "true"
type input "[PERSON_NAME]-8"
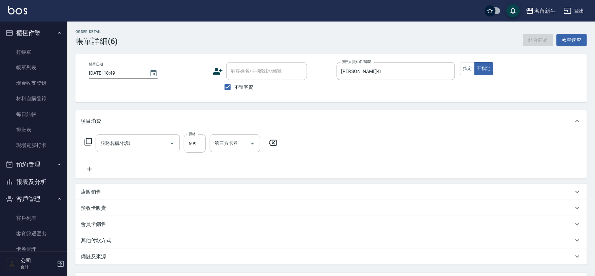
type input "冰鎮洗髮699(1699)"
click at [89, 170] on icon at bounding box center [89, 169] width 17 height 8
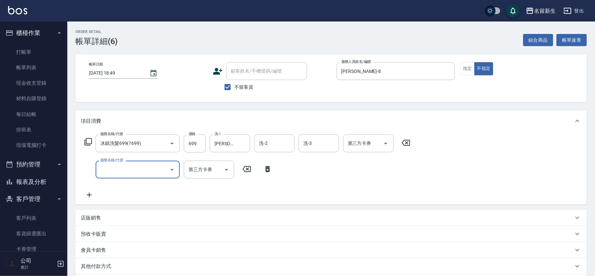
click at [108, 166] on input "服務名稱/代號" at bounding box center [133, 170] width 68 height 12
type input "瞬護(11001)"
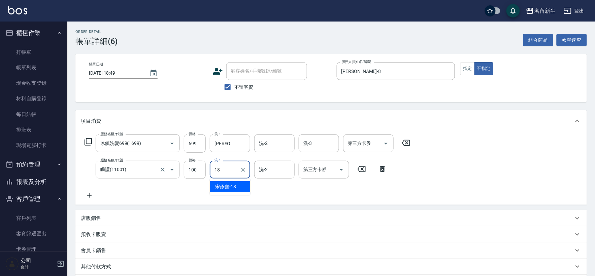
type input "[PERSON_NAME]-18"
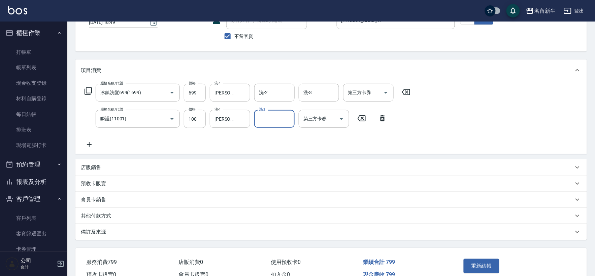
scroll to position [87, 0]
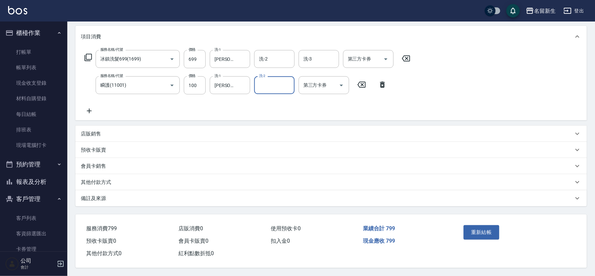
click at [471, 219] on div "重新結帳" at bounding box center [516, 237] width 126 height 45
click at [472, 228] on button "重新結帳" at bounding box center [482, 233] width 36 height 14
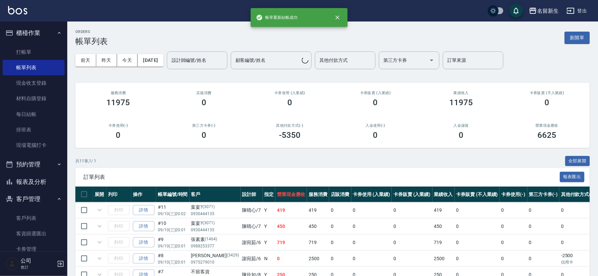
click at [48, 180] on button "報表及分析" at bounding box center [34, 182] width 62 height 18
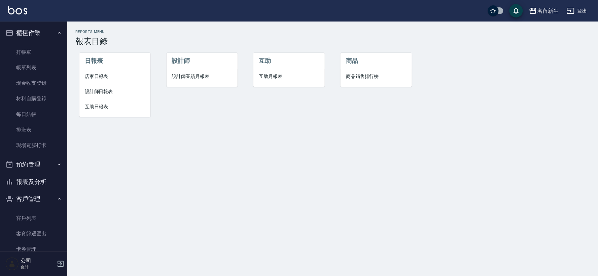
click at [192, 79] on span "設計師業績月報表" at bounding box center [202, 76] width 60 height 7
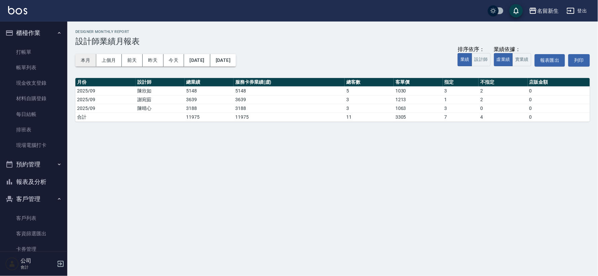
click at [92, 59] on button "本月" at bounding box center [85, 60] width 21 height 12
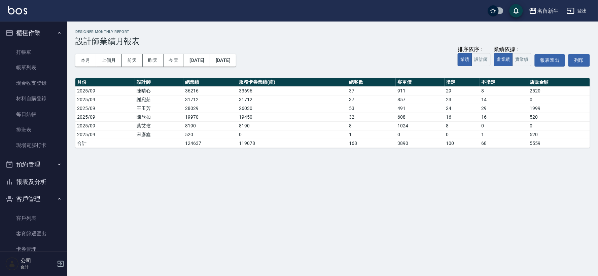
click at [35, 42] on ul "打帳單 帳單列表 現金收支登錄 材料自購登錄 每日結帳 排班表 現場電腦打卡" at bounding box center [34, 99] width 62 height 114
click at [38, 47] on link "打帳單" at bounding box center [34, 51] width 62 height 15
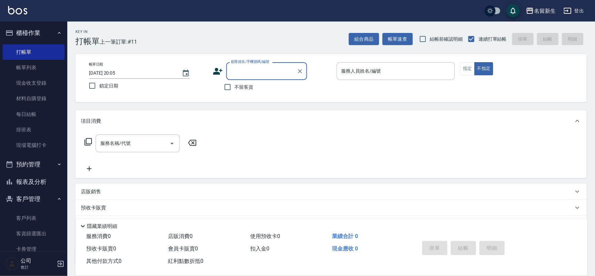
click at [247, 70] on input "顧客姓名/手機號碼/編號" at bounding box center [261, 71] width 65 height 12
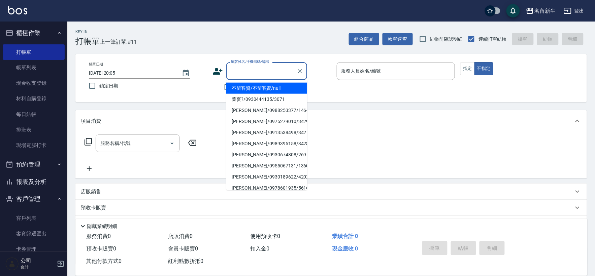
type input "6"
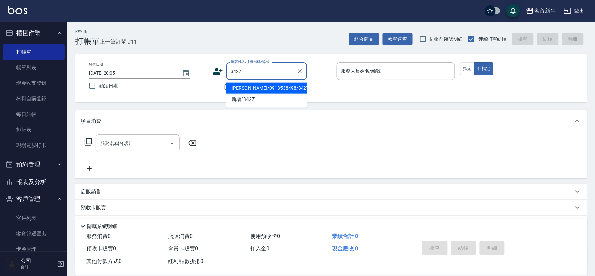
type input "[PERSON_NAME]/0913538498/3427"
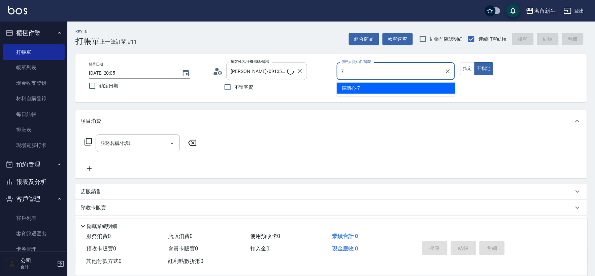
type input "7"
type button "false"
type input "[PERSON_NAME]-7"
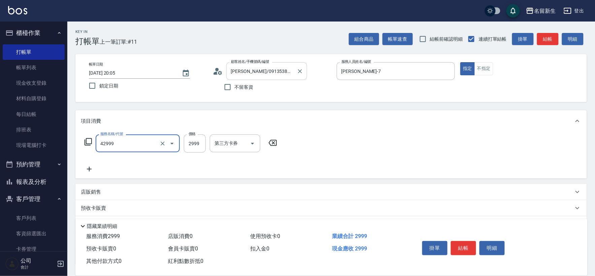
type input "漂染肩上2999以上(42999)"
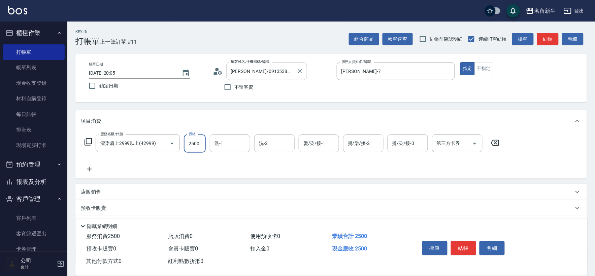
type input "2500"
type input "[PERSON_NAME]-18"
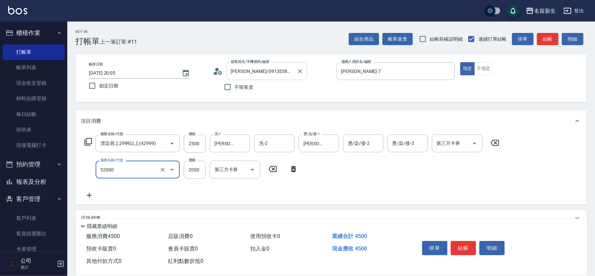
type input "原價1501~2000護髮(52000)"
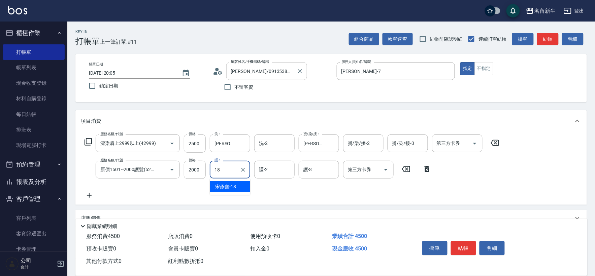
type input "[PERSON_NAME]-18"
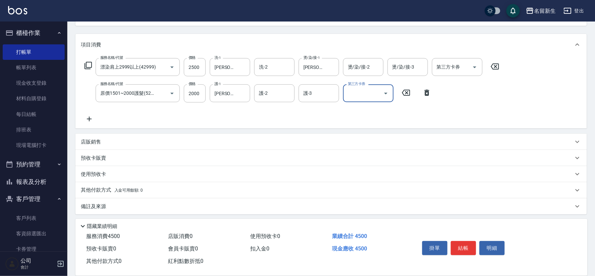
scroll to position [79, 0]
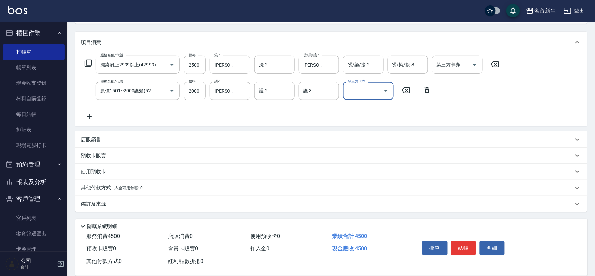
click at [84, 140] on p "店販銷售" at bounding box center [91, 139] width 20 height 7
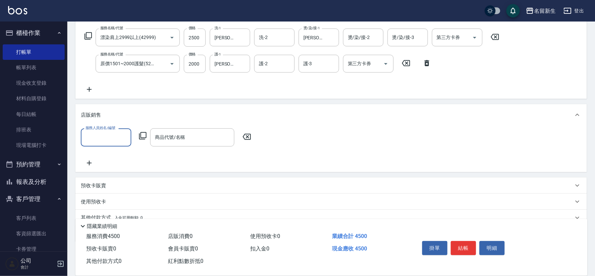
scroll to position [116, 0]
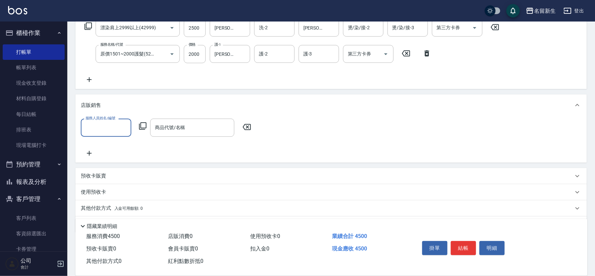
click at [94, 130] on input "服務人員姓名/編號" at bounding box center [106, 128] width 44 height 12
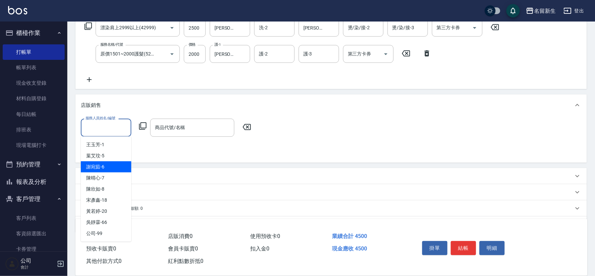
click at [91, 170] on span "[PERSON_NAME]-6" at bounding box center [95, 167] width 18 height 7
click at [105, 126] on input "[PERSON_NAME]-6" at bounding box center [101, 128] width 34 height 12
click at [103, 175] on span "[PERSON_NAME]-7" at bounding box center [95, 178] width 18 height 7
type input "[PERSON_NAME]-7"
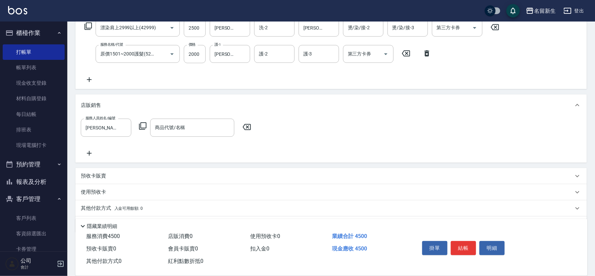
click at [142, 122] on div "服務人員姓名/編號 [PERSON_NAME]-7 服務人員姓名/編號 商品代號/名稱 商品代號/名稱" at bounding box center [168, 128] width 174 height 18
click at [144, 126] on icon at bounding box center [143, 126] width 8 height 8
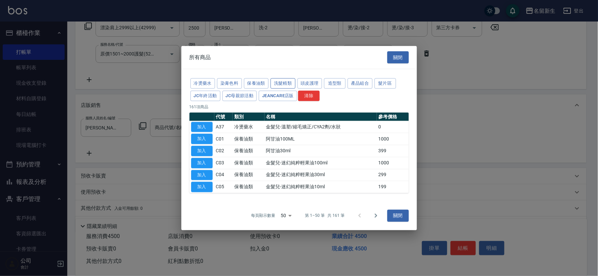
click at [289, 82] on button "洗髮精類" at bounding box center [283, 83] width 25 height 10
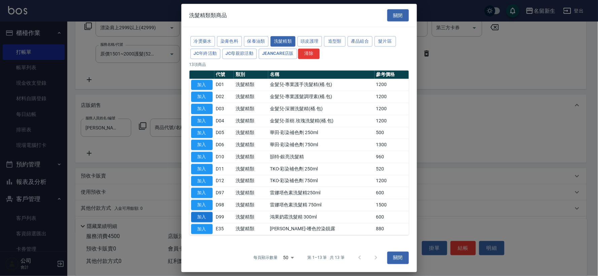
click at [205, 217] on button "加入" at bounding box center [202, 217] width 22 height 10
type input "鴻果奶霜洗髮精 300ml"
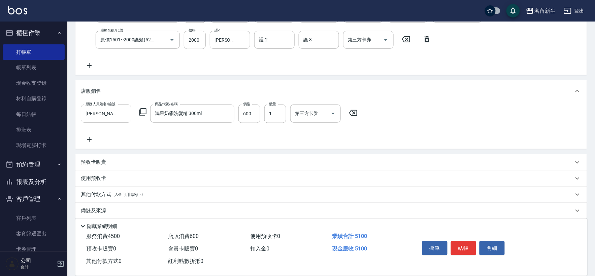
scroll to position [136, 0]
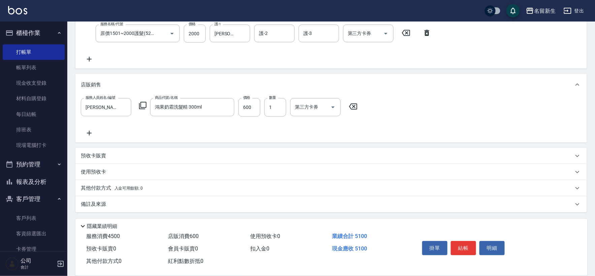
click at [118, 186] on span "入金可用餘額: 0" at bounding box center [128, 188] width 29 height 5
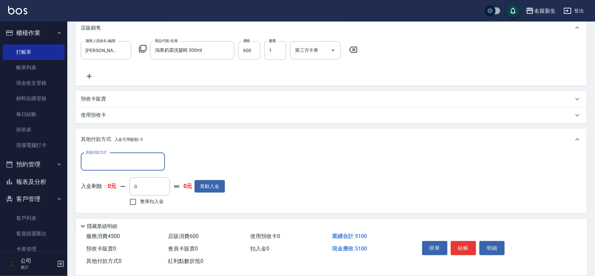
scroll to position [200, 0]
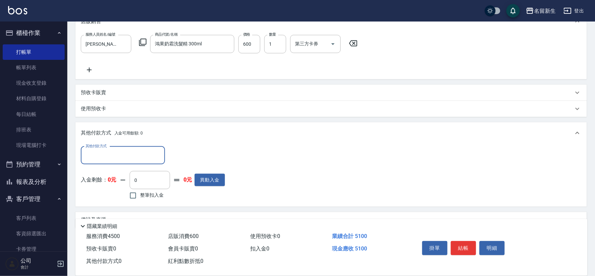
click at [130, 150] on input "其他付款方式" at bounding box center [123, 156] width 78 height 12
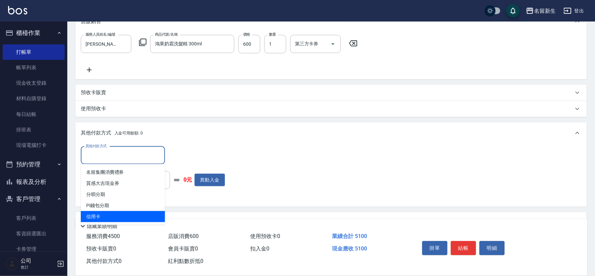
drag, startPoint x: 116, startPoint y: 213, endPoint x: 149, endPoint y: 190, distance: 39.7
click at [116, 213] on span "信用卡" at bounding box center [123, 216] width 84 height 11
type input "信用卡"
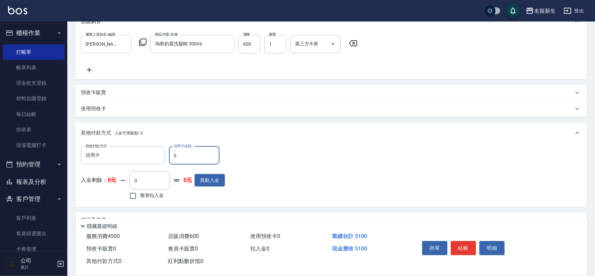
drag, startPoint x: 180, startPoint y: 160, endPoint x: 165, endPoint y: 161, distance: 14.8
click at [166, 160] on div "其他付款方式 信用卡 其他付款方式 信用卡金額 0 信用卡金額" at bounding box center [153, 156] width 144 height 18
type input "5100"
type input "[DATE] 20:09"
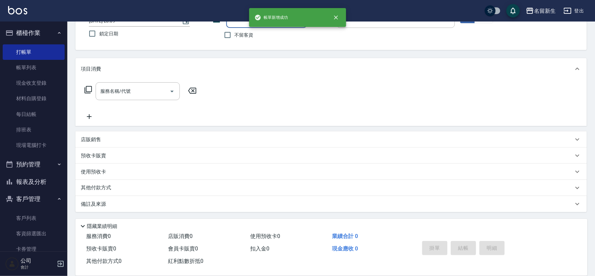
scroll to position [0, 0]
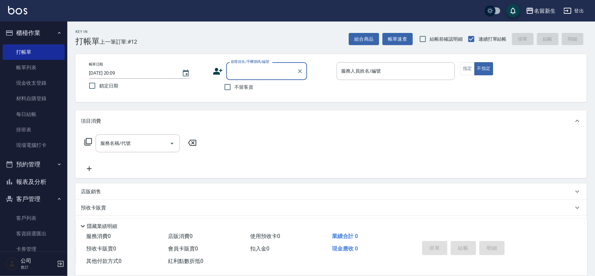
click at [247, 87] on span "不留客資" at bounding box center [244, 87] width 19 height 7
click at [235, 87] on input "不留客資" at bounding box center [227, 87] width 14 height 14
checkbox input "true"
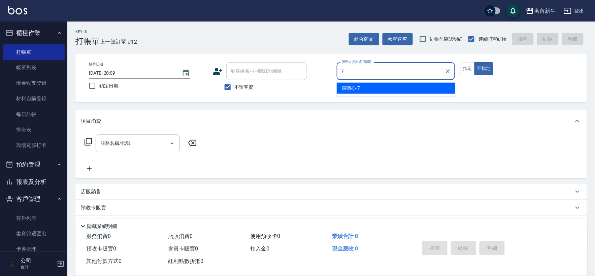
type input "[PERSON_NAME]-7"
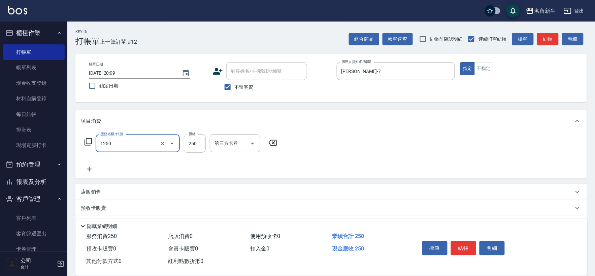
type input "洗髮250(1250)"
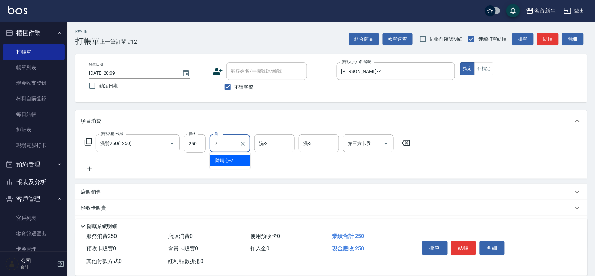
type input "[PERSON_NAME]-7"
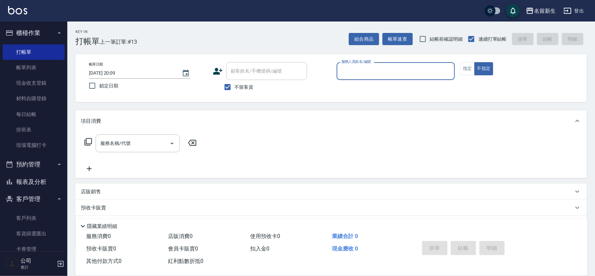
click at [39, 184] on button "報表及分析" at bounding box center [34, 182] width 62 height 18
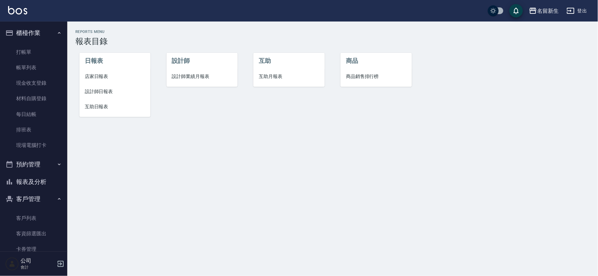
click at [99, 72] on li "店家日報表" at bounding box center [114, 76] width 71 height 15
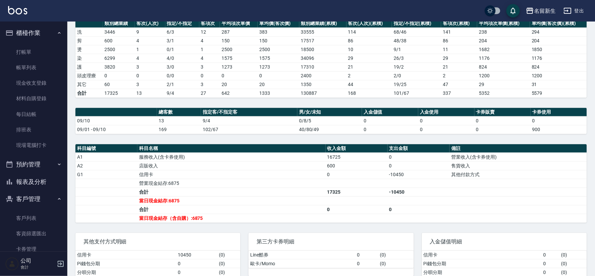
scroll to position [135, 0]
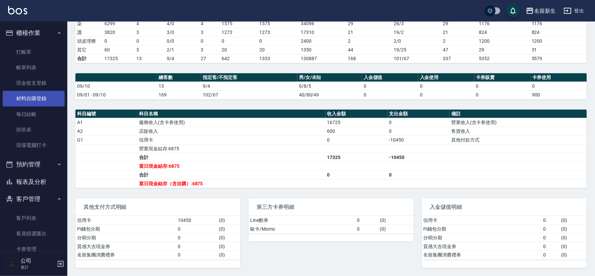
click at [38, 95] on link "材料自購登錄" at bounding box center [34, 98] width 62 height 15
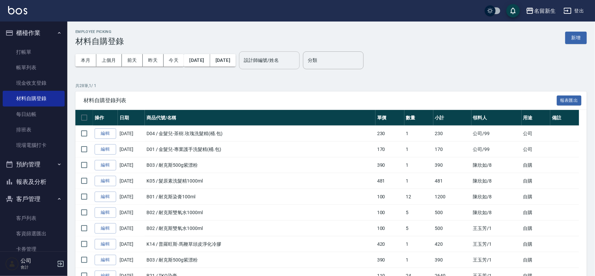
click at [275, 65] on input "設計師編號/姓名" at bounding box center [269, 61] width 55 height 12
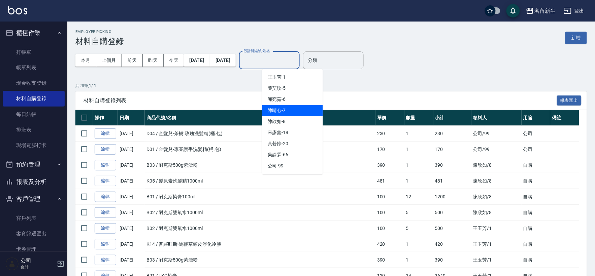
click at [313, 113] on div "[PERSON_NAME]-7" at bounding box center [292, 110] width 61 height 11
type input "[PERSON_NAME]-7"
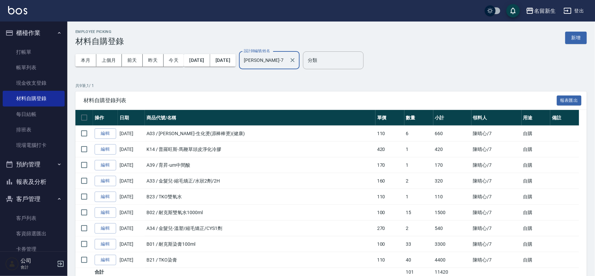
click at [282, 58] on input "[PERSON_NAME]-7" at bounding box center [264, 61] width 44 height 12
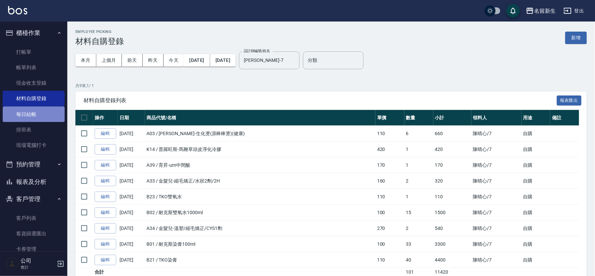
click at [40, 112] on link "每日結帳" at bounding box center [34, 114] width 62 height 15
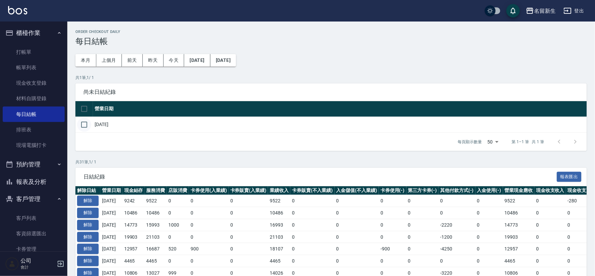
click at [87, 122] on input "checkbox" at bounding box center [84, 125] width 14 height 14
checkbox input "true"
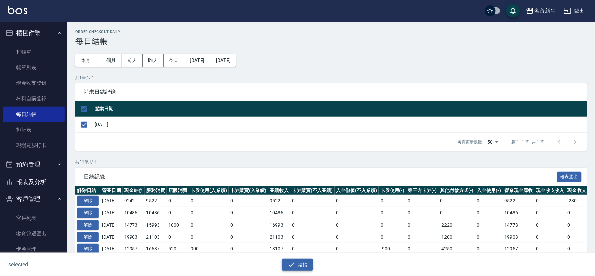
click at [305, 261] on button "結帳" at bounding box center [297, 265] width 31 height 12
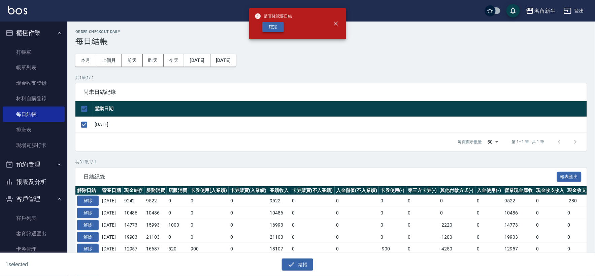
click at [280, 25] on button "確定" at bounding box center [273, 27] width 22 height 10
checkbox input "false"
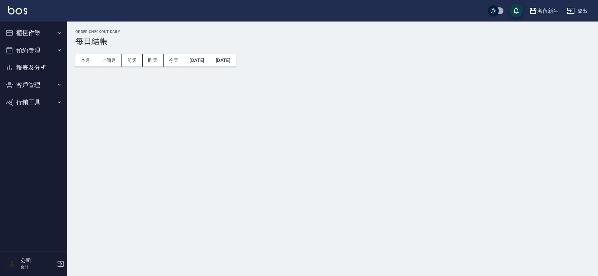
click at [47, 62] on button "報表及分析" at bounding box center [34, 68] width 62 height 18
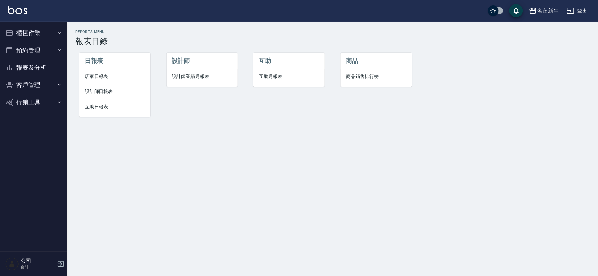
click at [98, 78] on span "店家日報表" at bounding box center [115, 76] width 60 height 7
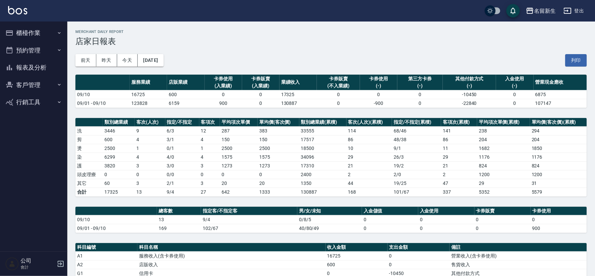
click at [45, 34] on button "櫃檯作業" at bounding box center [34, 33] width 62 height 18
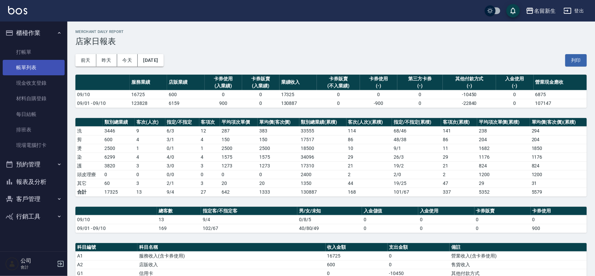
click at [42, 67] on link "帳單列表" at bounding box center [34, 67] width 62 height 15
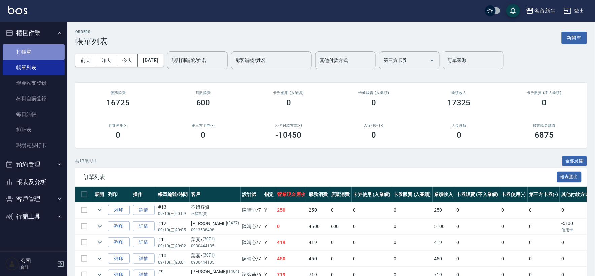
click at [24, 45] on link "打帳單" at bounding box center [34, 51] width 62 height 15
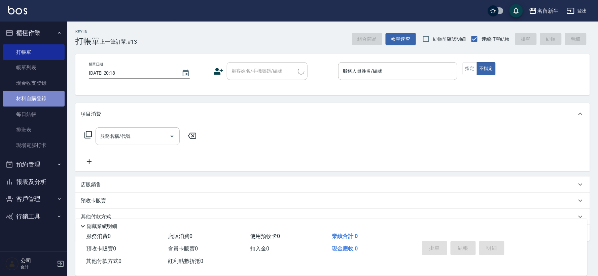
click at [26, 96] on link "材料自購登錄" at bounding box center [34, 98] width 62 height 15
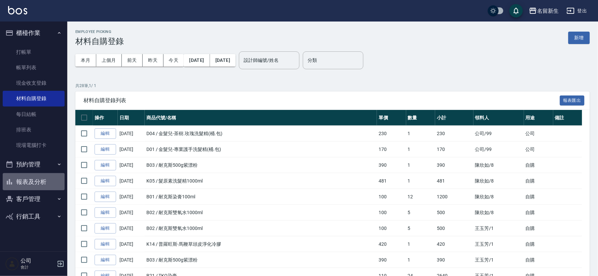
click at [29, 179] on button "報表及分析" at bounding box center [34, 182] width 62 height 18
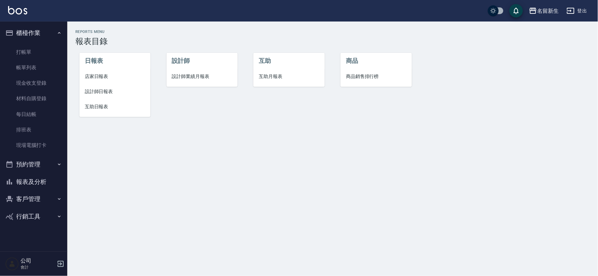
click at [105, 73] on span "店家日報表" at bounding box center [115, 76] width 60 height 7
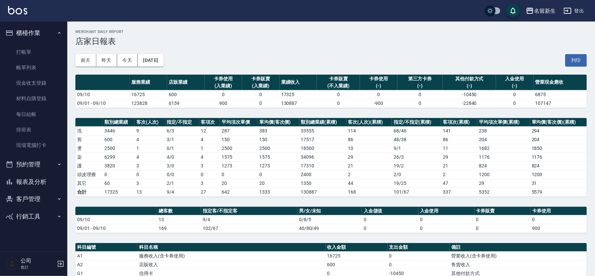
click at [22, 186] on button "報表及分析" at bounding box center [34, 182] width 62 height 18
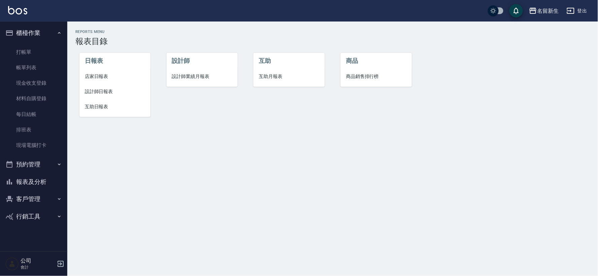
click at [31, 191] on button "客戶管理" at bounding box center [34, 200] width 62 height 18
click at [38, 214] on link "客戶列表" at bounding box center [34, 218] width 62 height 15
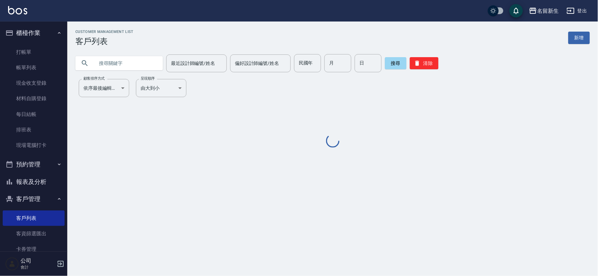
click at [111, 63] on input "text" at bounding box center [125, 63] width 63 height 18
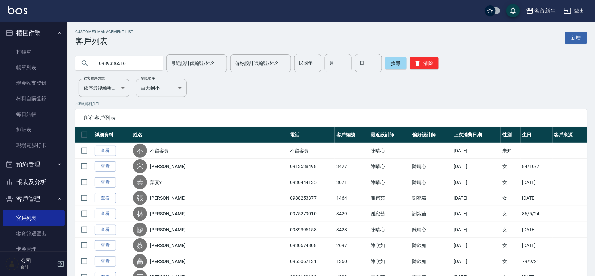
type input "0989336516"
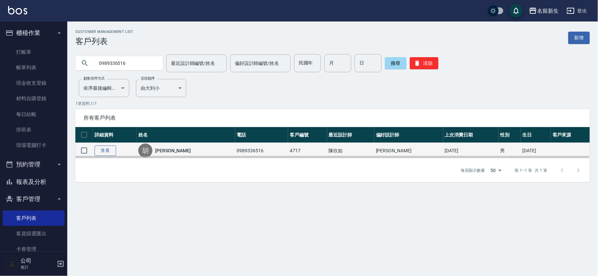
click at [106, 152] on link "查看" at bounding box center [106, 151] width 22 height 10
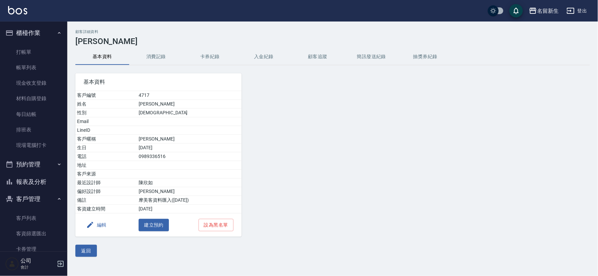
click at [159, 63] on button "消費記錄" at bounding box center [156, 57] width 54 height 16
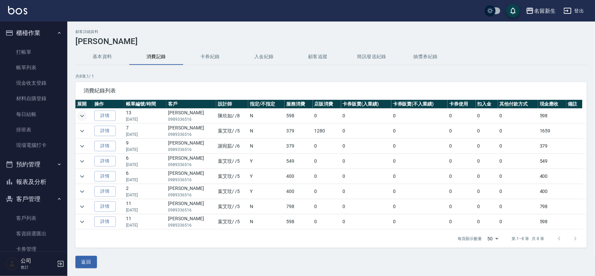
click at [79, 116] on icon "expand row" at bounding box center [82, 116] width 8 height 8
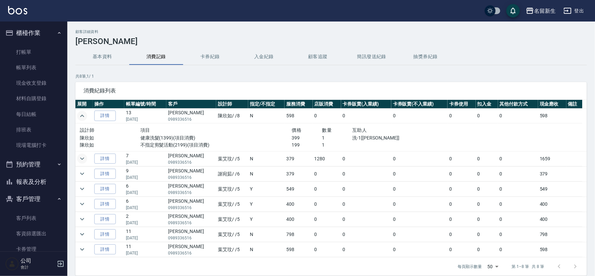
click at [85, 159] on icon "expand row" at bounding box center [82, 159] width 8 height 8
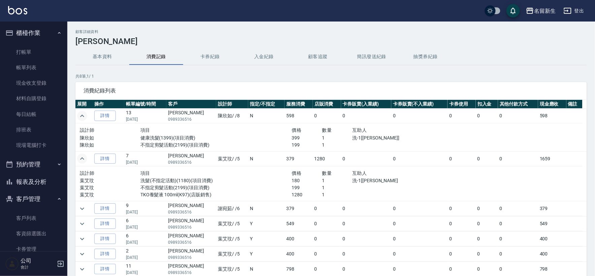
scroll to position [18, 0]
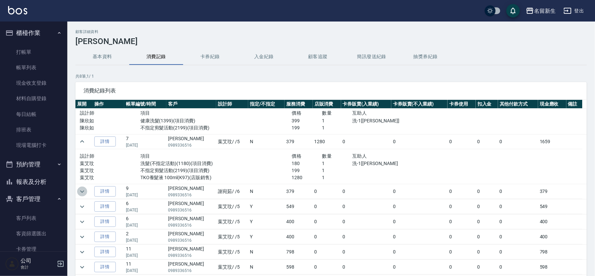
click at [86, 190] on icon "expand row" at bounding box center [82, 192] width 8 height 8
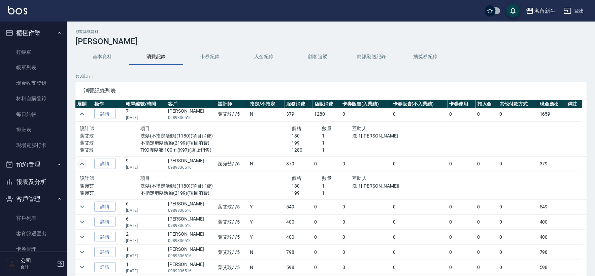
scroll to position [45, 0]
click at [82, 203] on icon "expand row" at bounding box center [82, 207] width 8 height 8
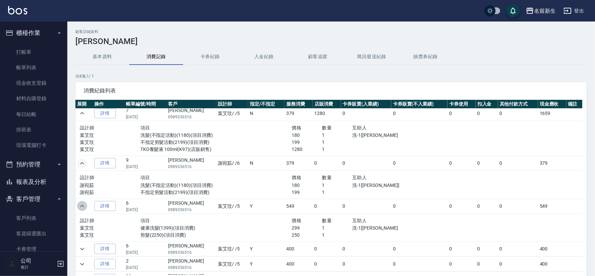
click at [82, 202] on icon "expand row" at bounding box center [82, 206] width 8 height 8
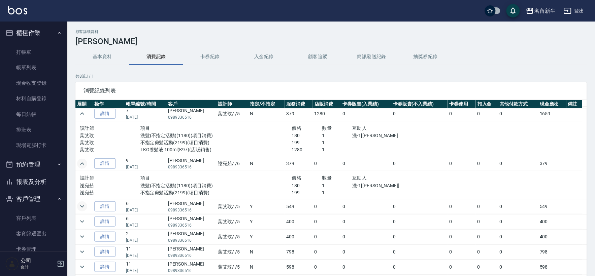
click at [81, 160] on icon "expand row" at bounding box center [82, 164] width 8 height 8
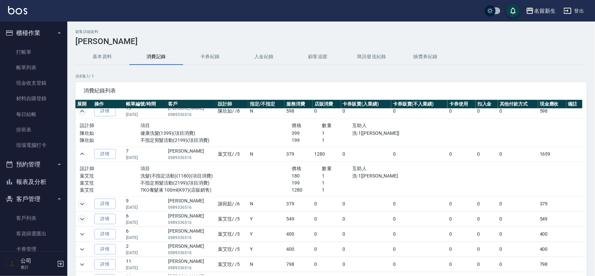
scroll to position [0, 0]
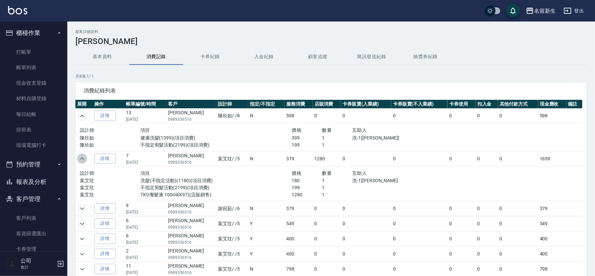
click at [81, 154] on button "expand row" at bounding box center [82, 159] width 10 height 10
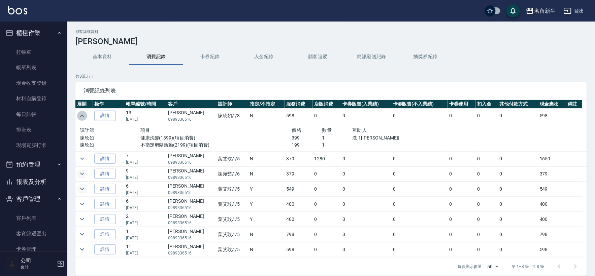
click at [81, 113] on icon "expand row" at bounding box center [82, 116] width 8 height 8
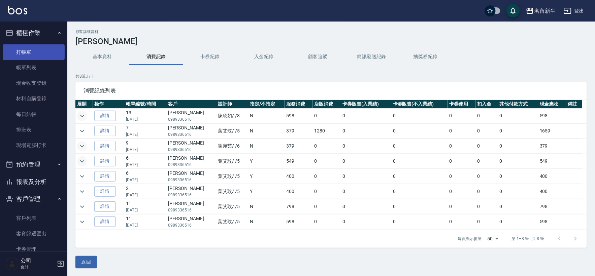
click at [51, 49] on link "打帳單" at bounding box center [34, 51] width 62 height 15
